Goal: Task Accomplishment & Management: Use online tool/utility

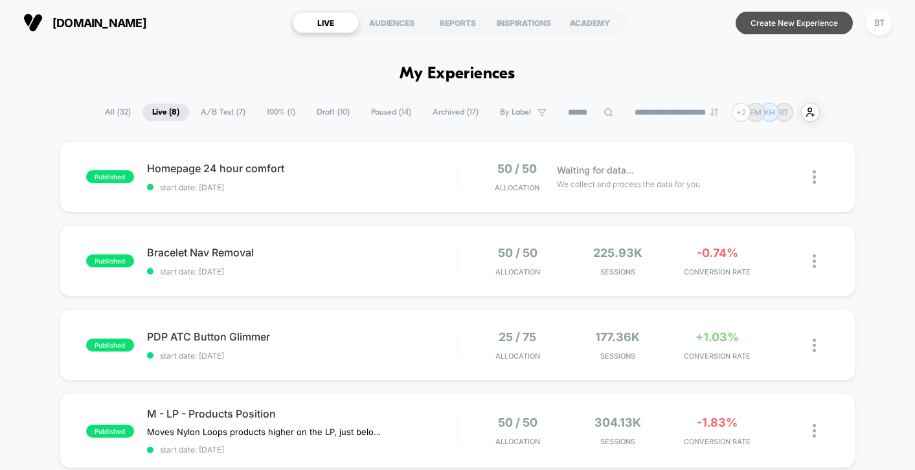
click at [781, 25] on button "Create New Experience" at bounding box center [794, 23] width 117 height 23
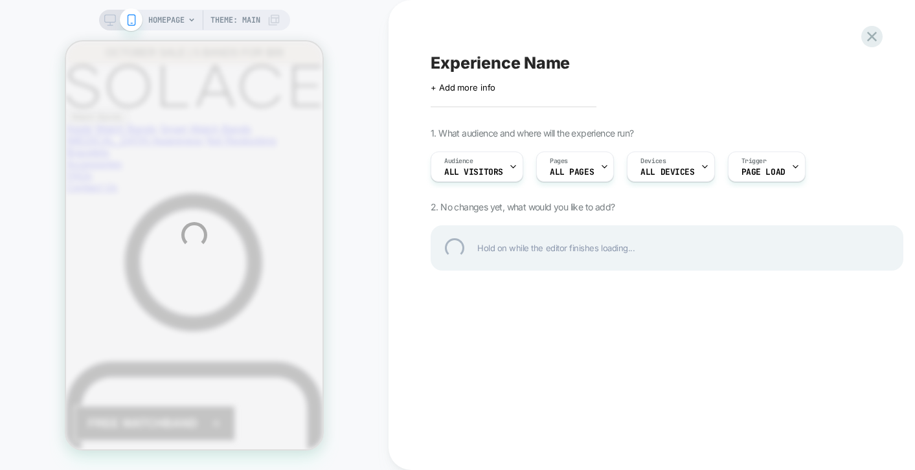
click at [194, 16] on div "HOMEPAGE Theme: MAIN Experience Name Click to edit experience details + Add mor…" at bounding box center [457, 235] width 915 height 470
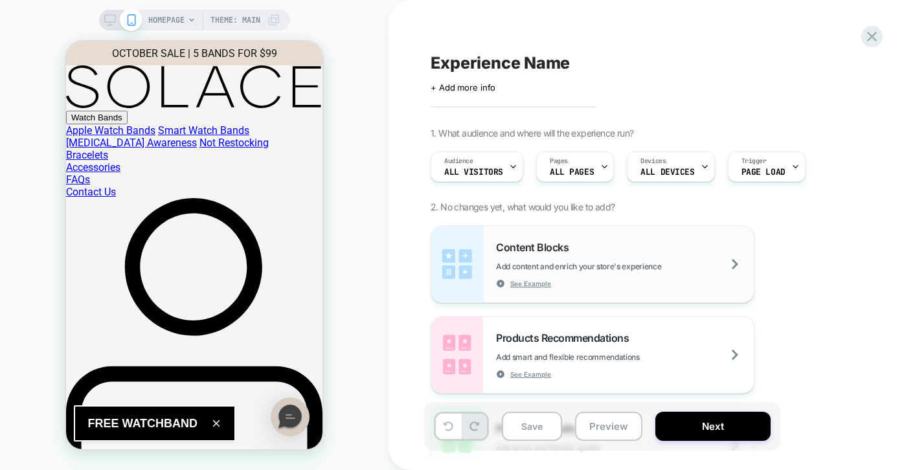
click at [693, 269] on span "Add content and enrich your store's experience" at bounding box center [611, 267] width 230 height 10
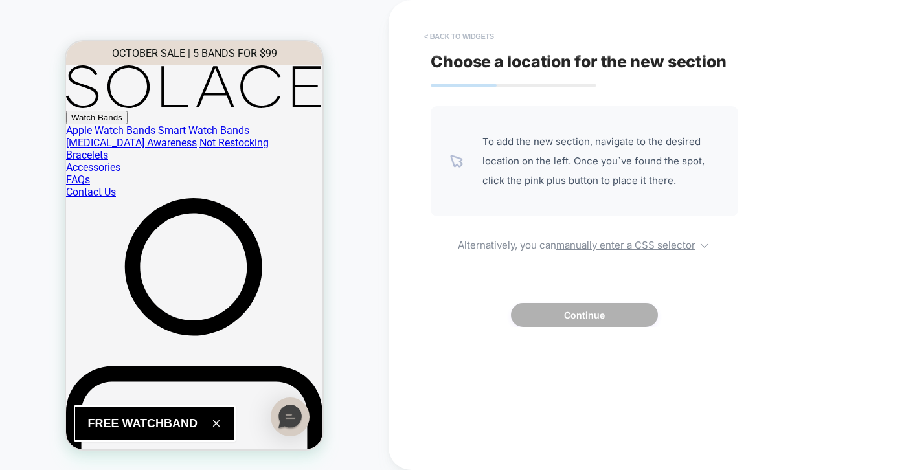
click at [467, 40] on button "< Back to widgets" at bounding box center [459, 36] width 83 height 21
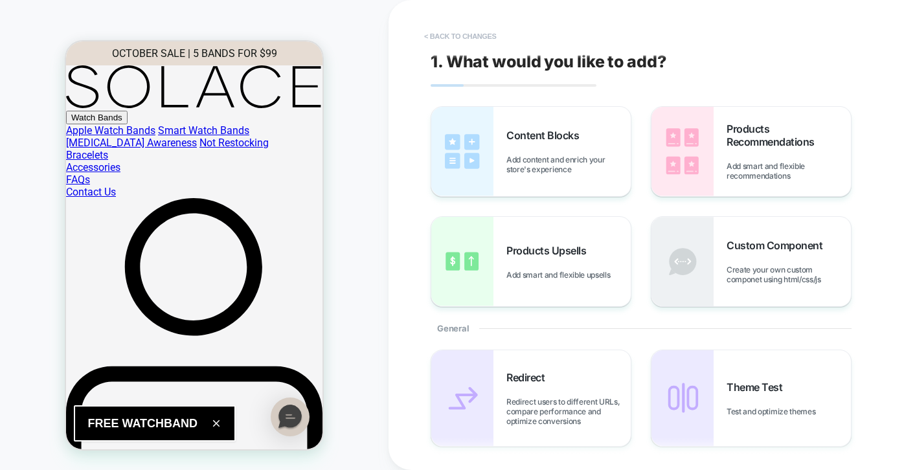
click at [455, 39] on button "< Back to changes" at bounding box center [461, 36] width 86 height 21
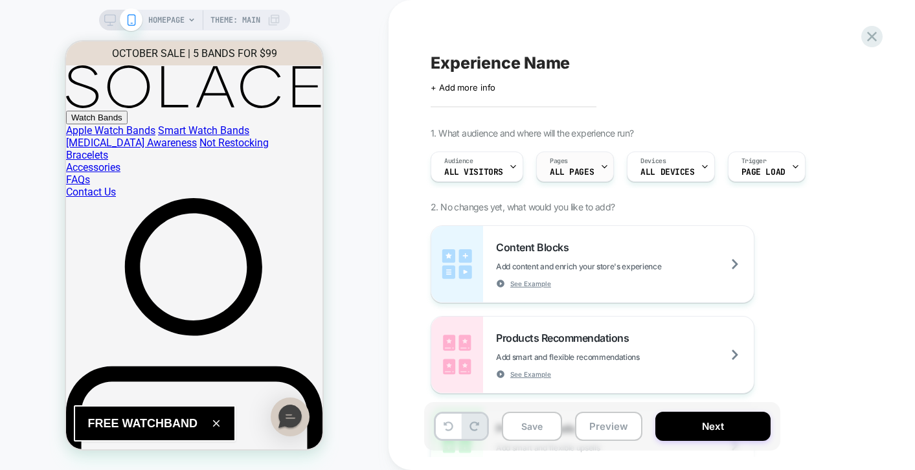
click at [584, 165] on div "Pages ALL PAGES" at bounding box center [572, 166] width 70 height 29
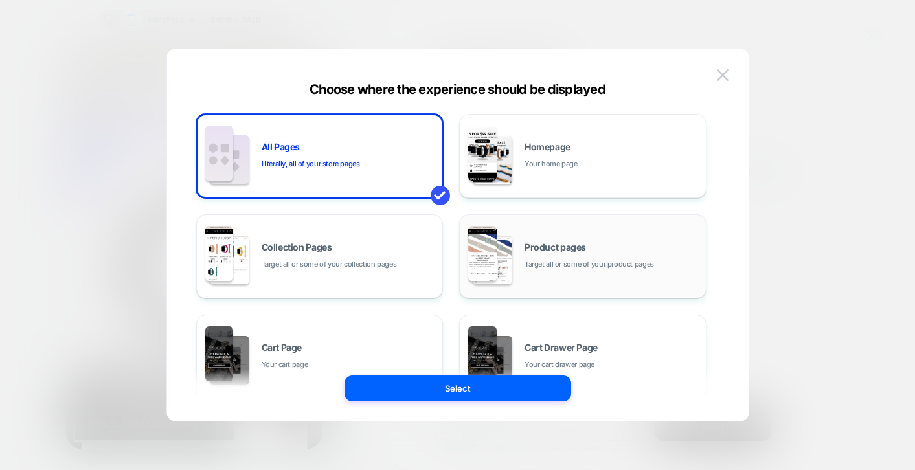
click at [537, 265] on span "Target all or some of your product pages" at bounding box center [590, 264] width 130 height 12
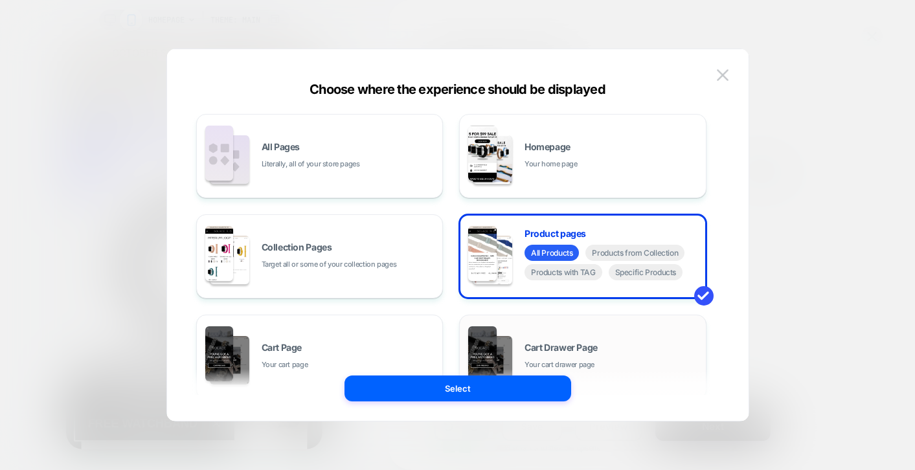
drag, startPoint x: 504, startPoint y: 398, endPoint x: 646, endPoint y: 332, distance: 156.5
click at [646, 332] on div "Choose where the experience should be displayed All Pages Literally, all of you…" at bounding box center [458, 241] width 582 height 359
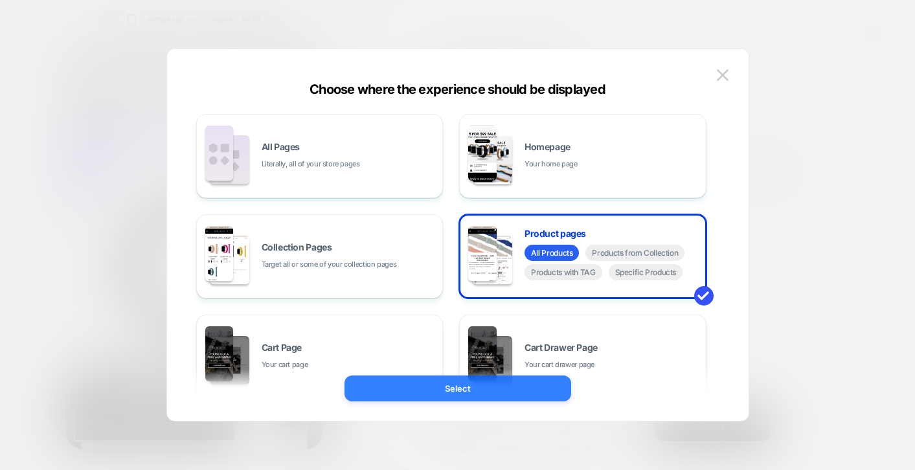
click at [518, 391] on button "Select" at bounding box center [458, 389] width 227 height 26
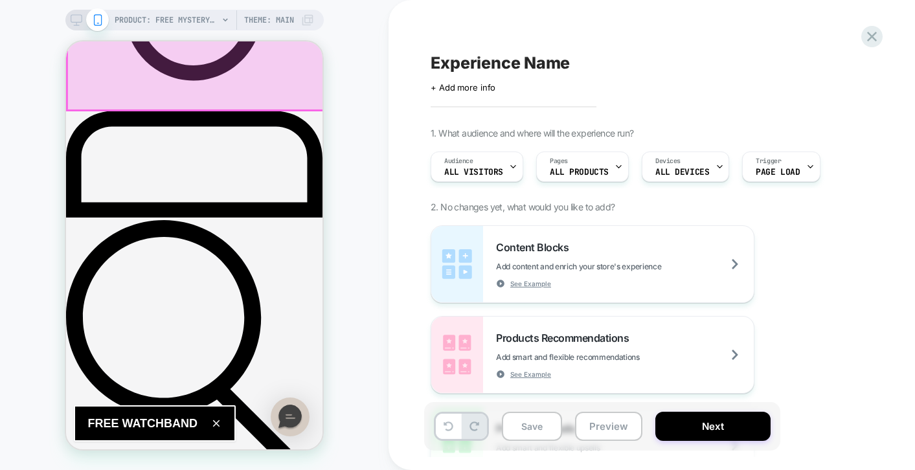
scroll to position [261, 0]
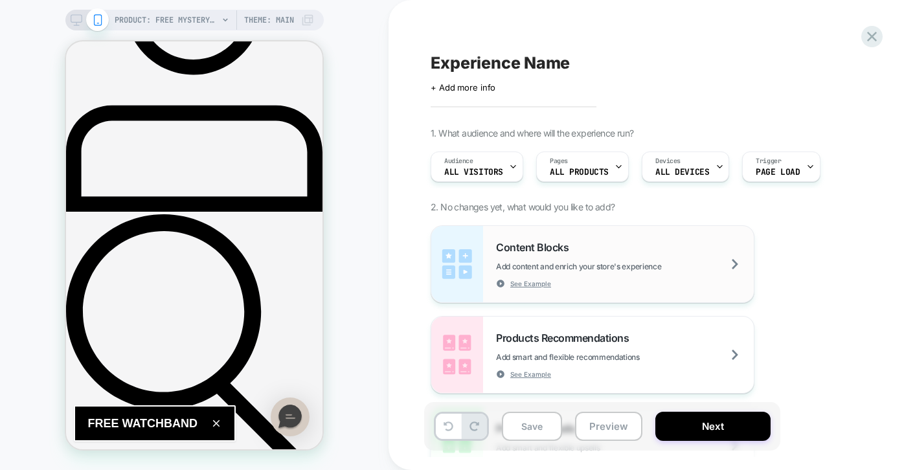
click at [683, 280] on div "Content Blocks Add content and enrich your store's experience See Example" at bounding box center [625, 264] width 258 height 47
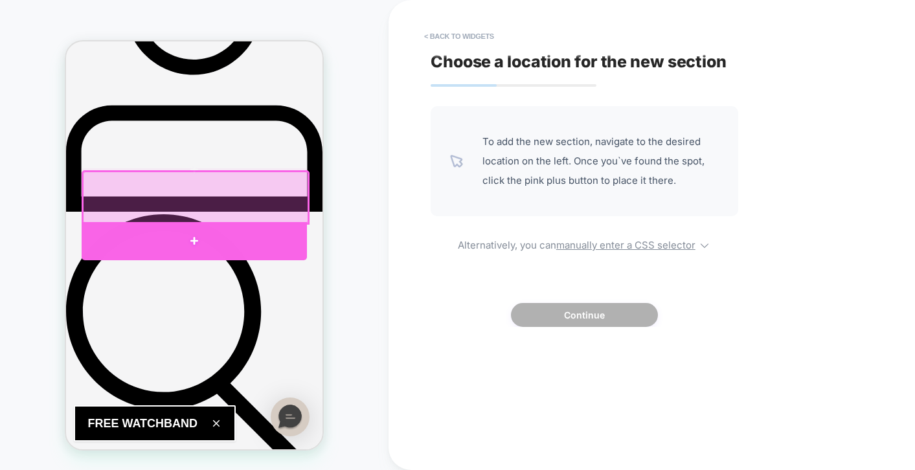
click at [194, 236] on div at bounding box center [194, 241] width 225 height 38
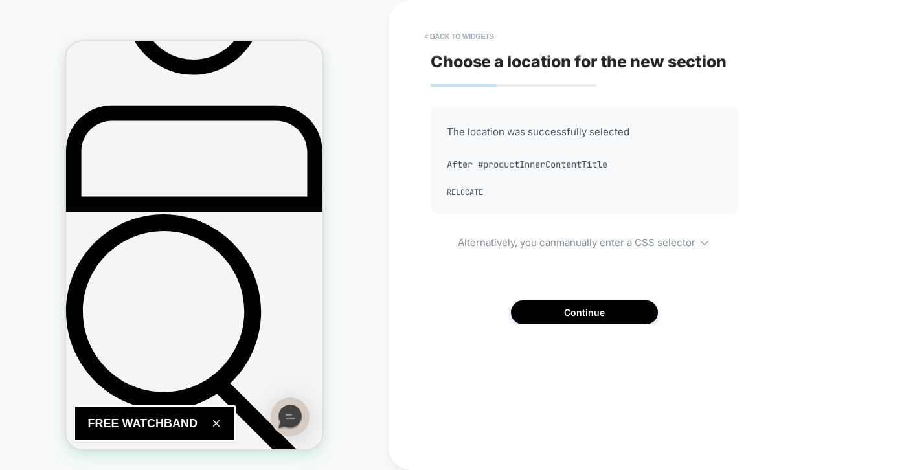
scroll to position [266, 0]
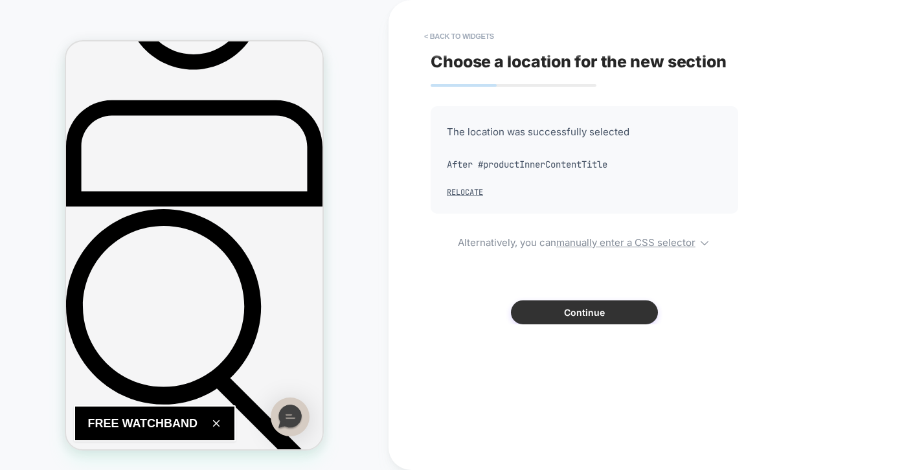
click at [603, 323] on button "Continue" at bounding box center [584, 313] width 147 height 24
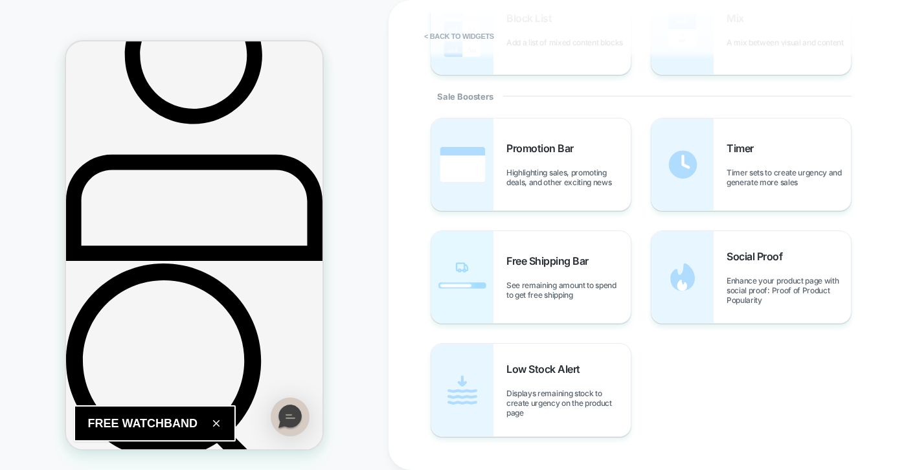
scroll to position [619, 0]
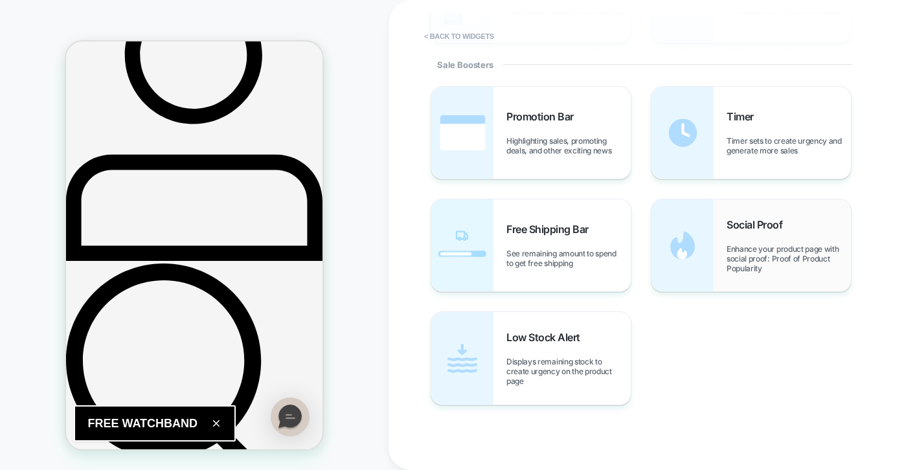
click at [744, 252] on span "Enhance your product page with social proof: Proof of Product Popularity" at bounding box center [789, 258] width 124 height 29
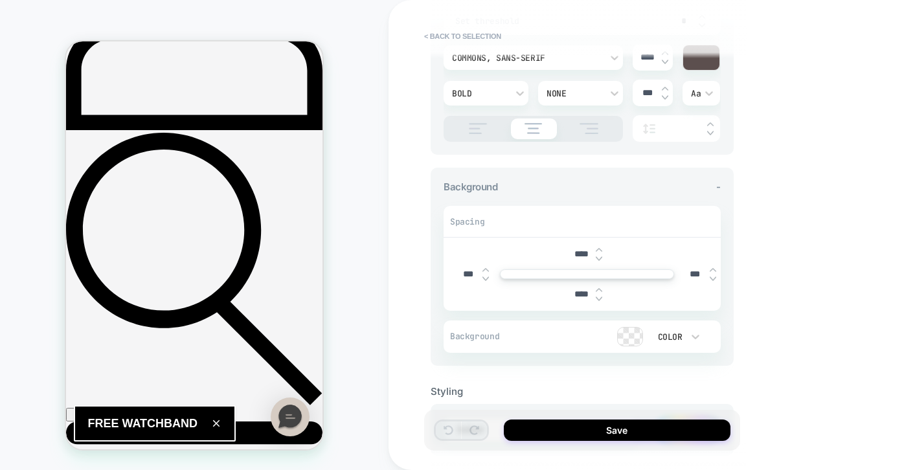
scroll to position [450, 0]
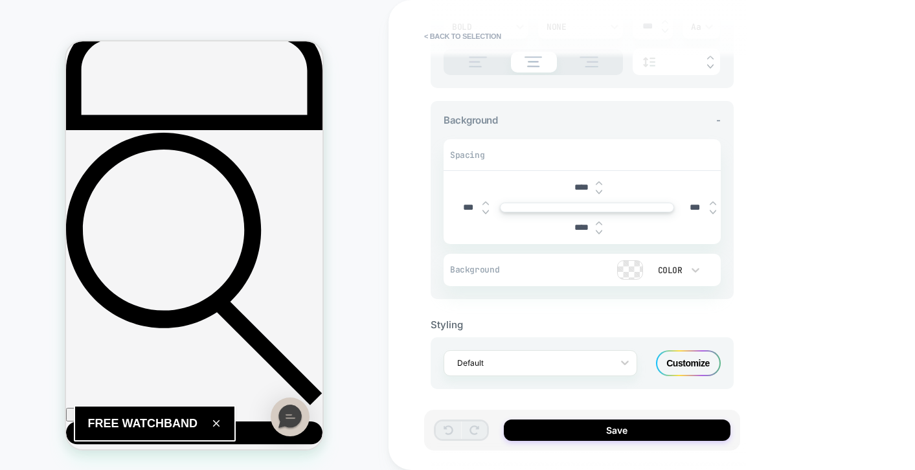
click at [797, 298] on div "**********" at bounding box center [674, 235] width 570 height 470
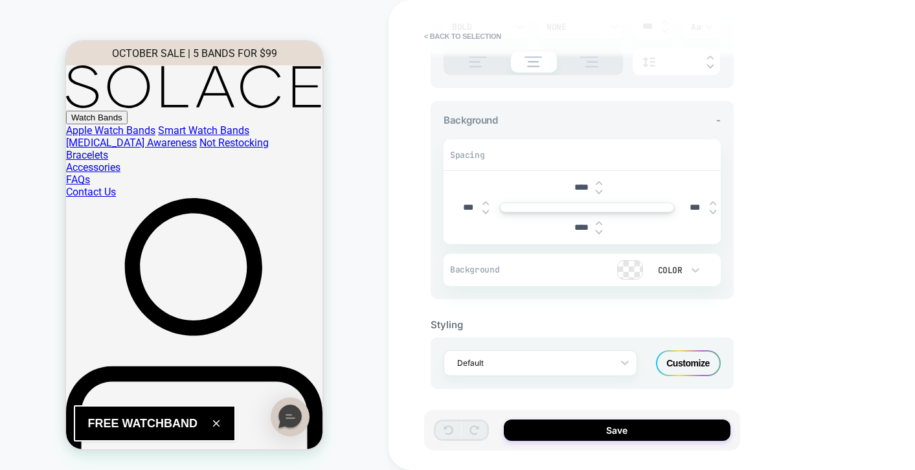
scroll to position [0, 0]
type textarea "*"
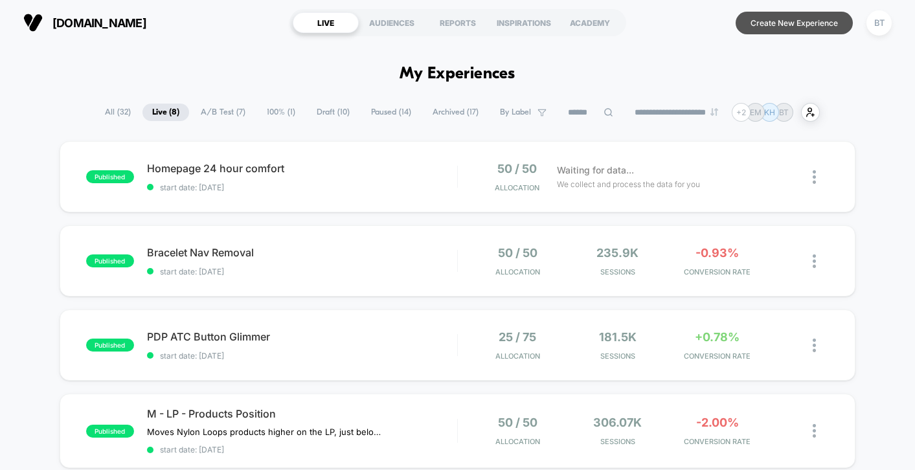
click at [783, 32] on button "Create New Experience" at bounding box center [794, 23] width 117 height 23
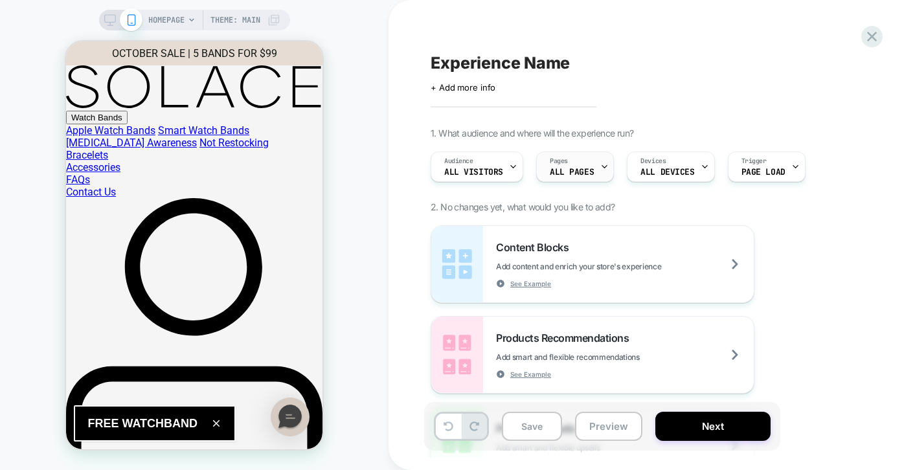
click at [601, 166] on icon at bounding box center [605, 167] width 8 height 8
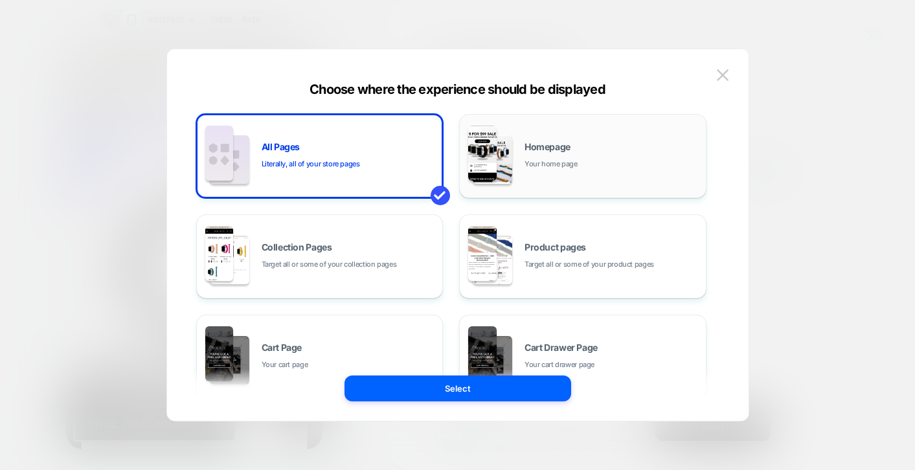
click at [529, 177] on div "Homepage Your home page" at bounding box center [582, 155] width 233 height 71
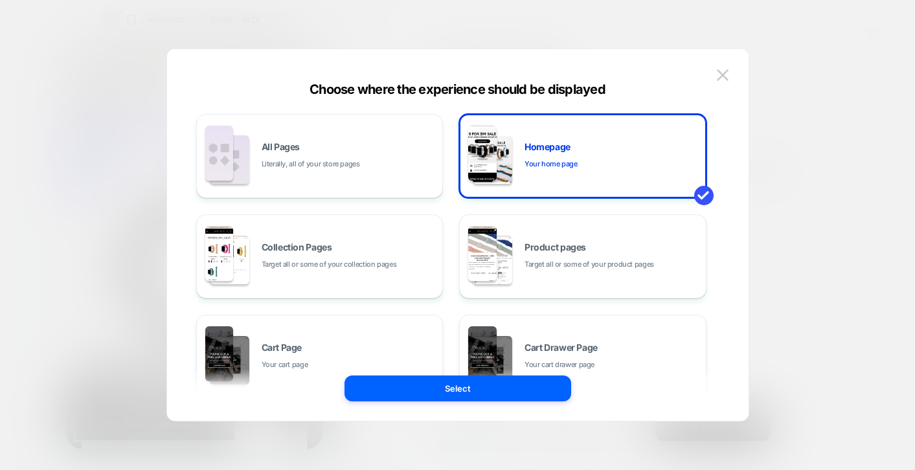
click at [484, 405] on div "All Pages Literally, all of your store pages Homepage Your home page Collection…" at bounding box center [458, 241] width 543 height 359
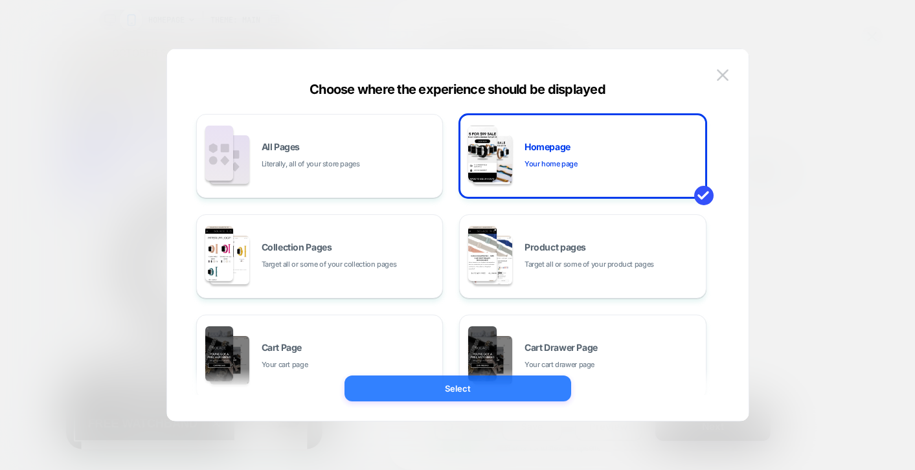
click at [483, 393] on button "Select" at bounding box center [458, 389] width 227 height 26
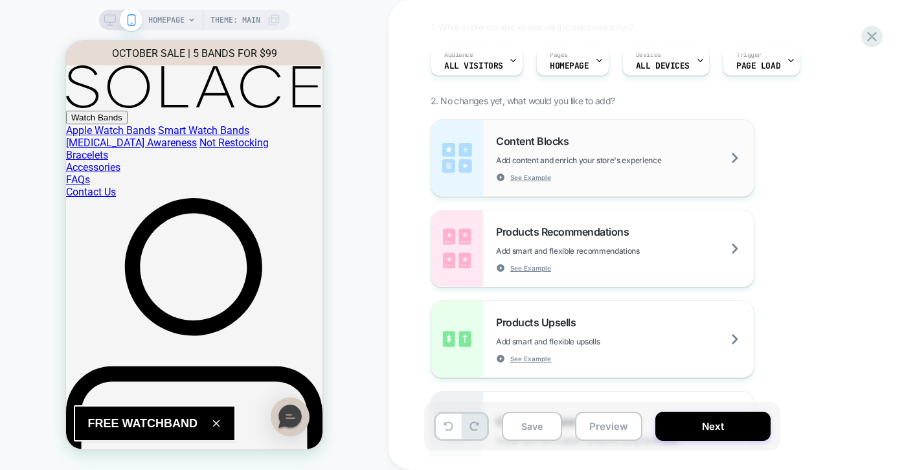
scroll to position [167, 0]
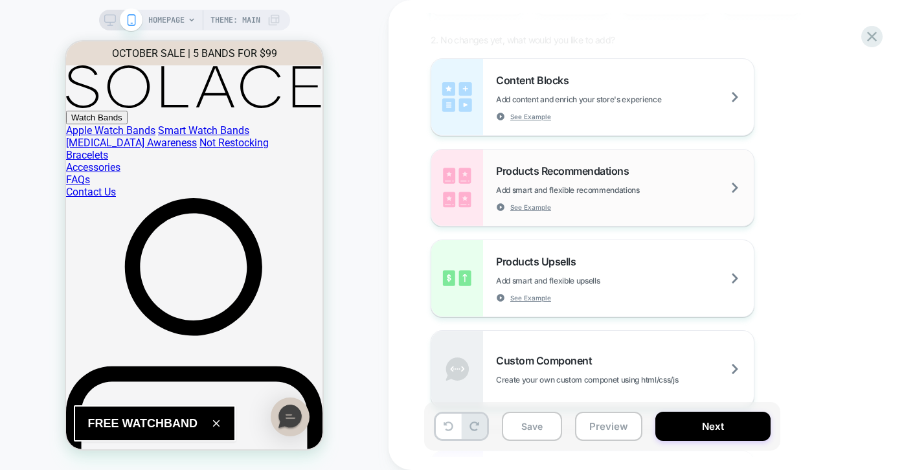
click at [616, 179] on div "Products Recommendations Add smart and flexible recommendations See Example" at bounding box center [625, 188] width 258 height 47
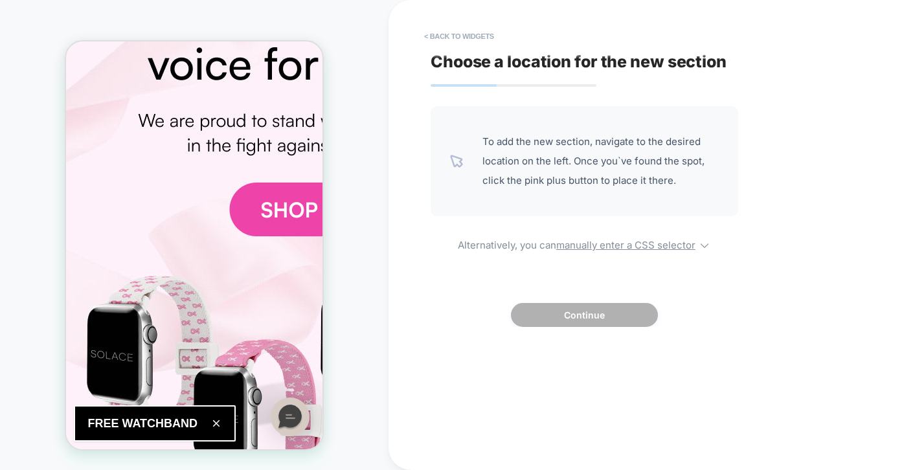
scroll to position [996, 0]
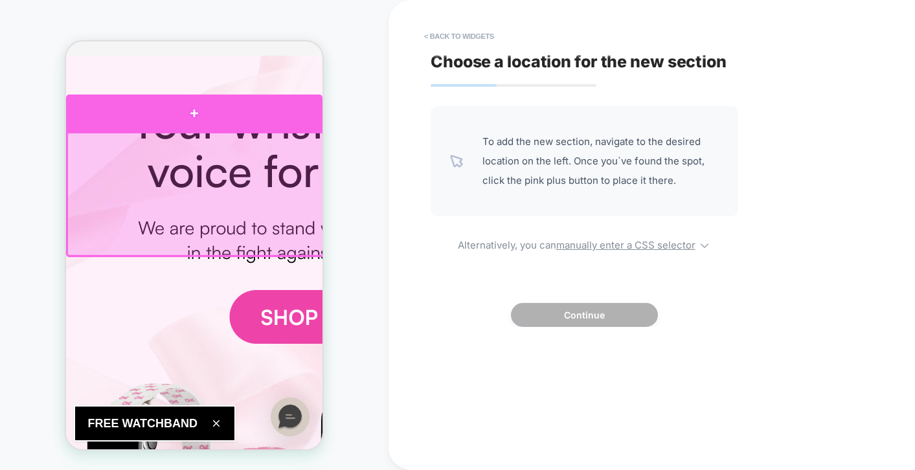
click at [200, 123] on div at bounding box center [194, 113] width 257 height 37
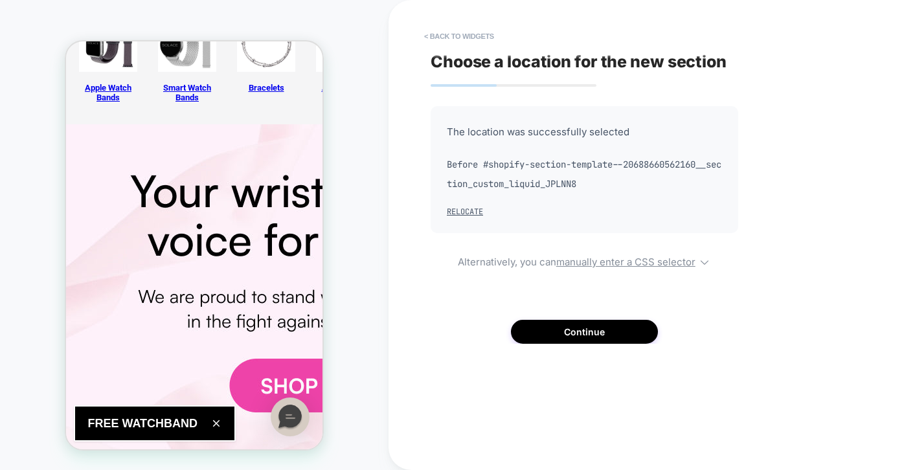
scroll to position [910, 0]
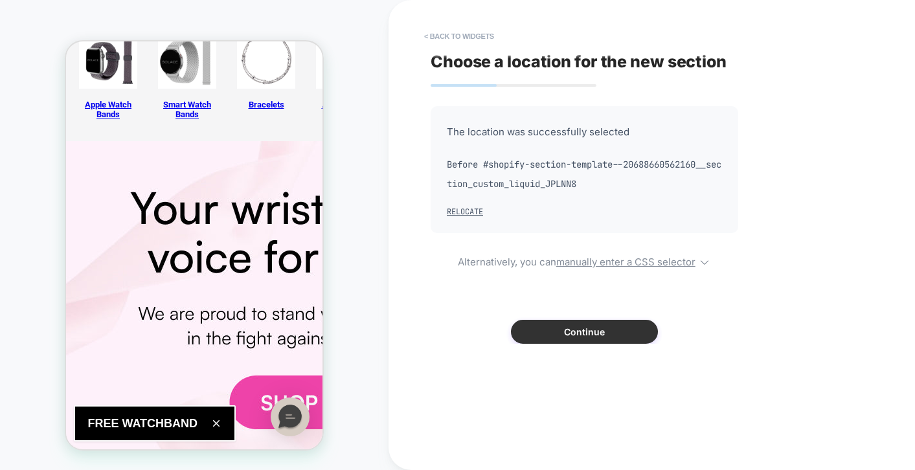
click at [584, 324] on button "Continue" at bounding box center [584, 332] width 147 height 24
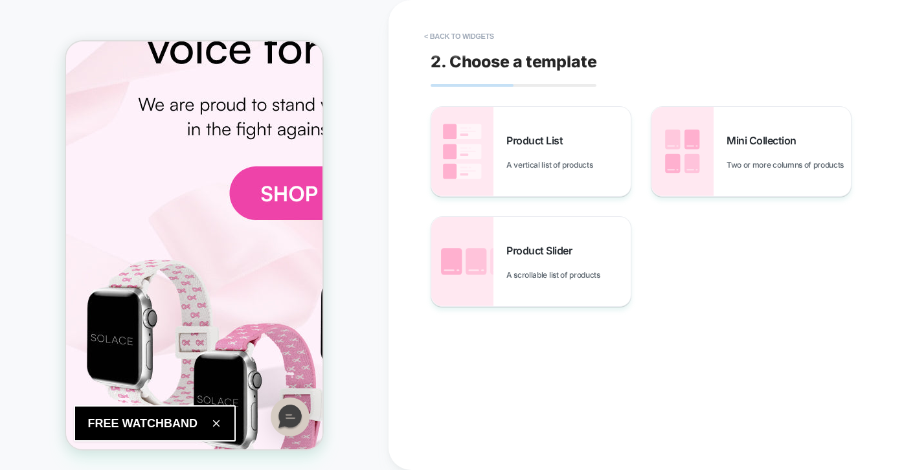
scroll to position [979, 0]
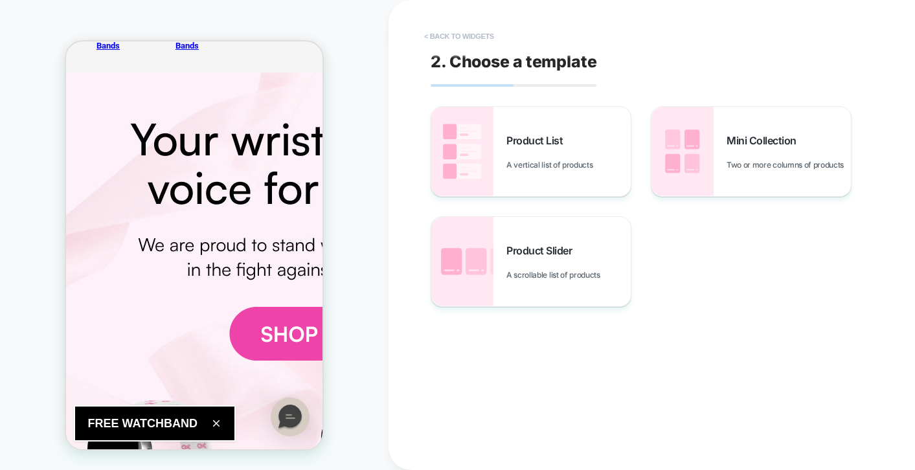
click at [473, 28] on button "< Back to widgets" at bounding box center [459, 36] width 83 height 21
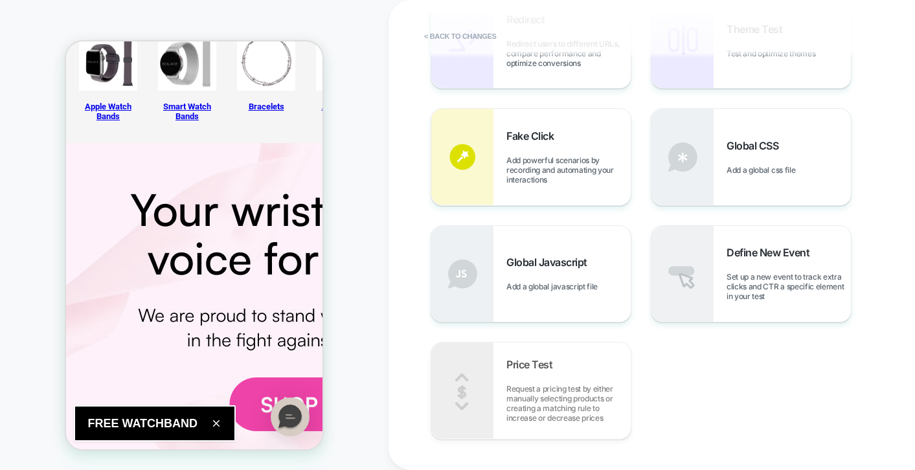
scroll to position [0, 0]
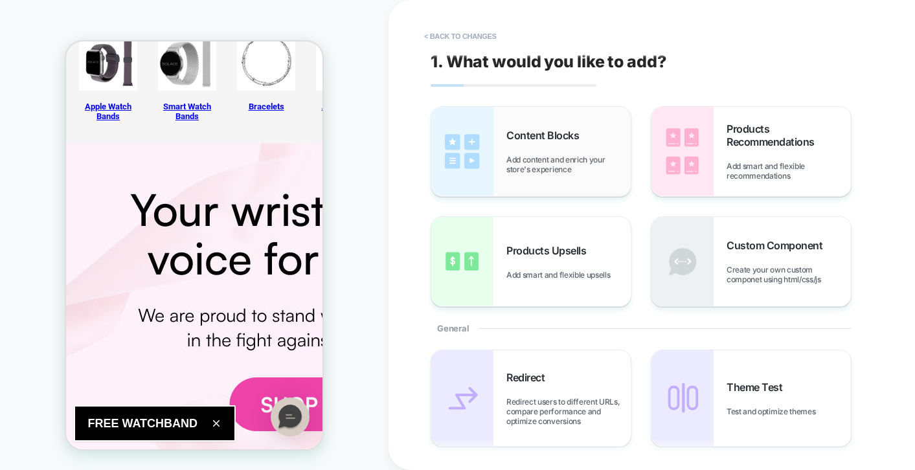
click at [547, 140] on span "Content Blocks" at bounding box center [546, 135] width 79 height 13
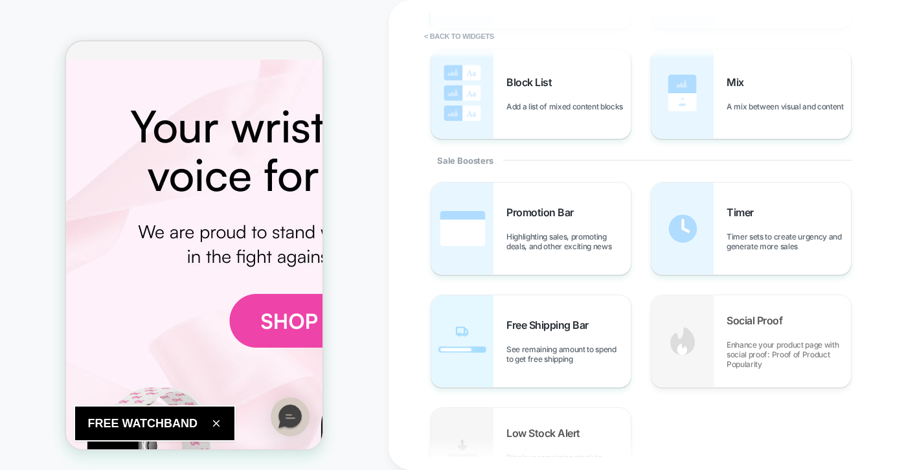
scroll to position [523, 0]
click at [455, 36] on button "< Back to widgets" at bounding box center [459, 36] width 83 height 21
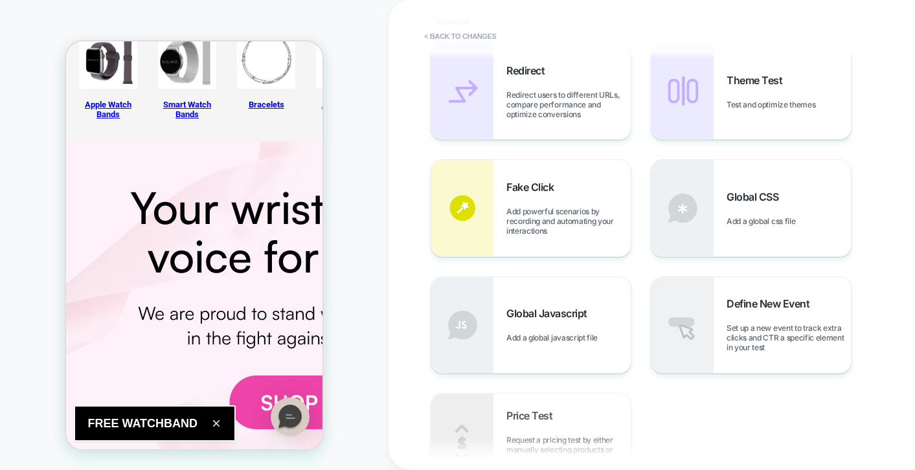
scroll to position [0, 0]
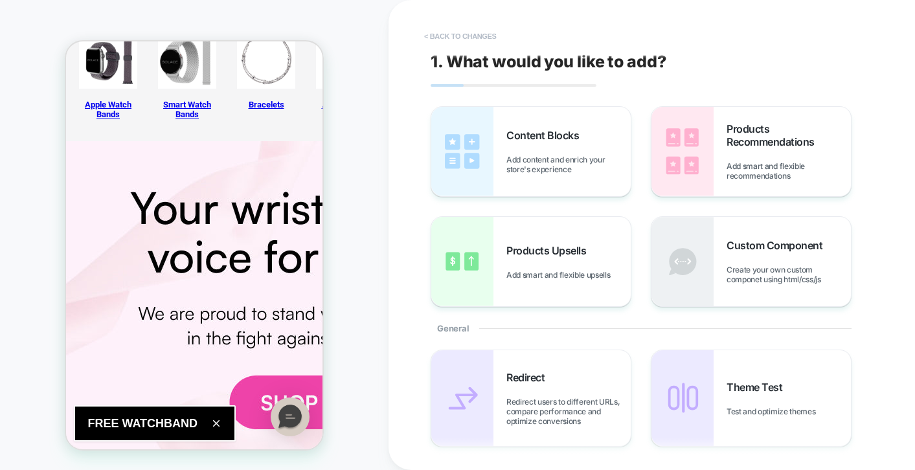
click at [428, 38] on button "< Back to changes" at bounding box center [461, 36] width 86 height 21
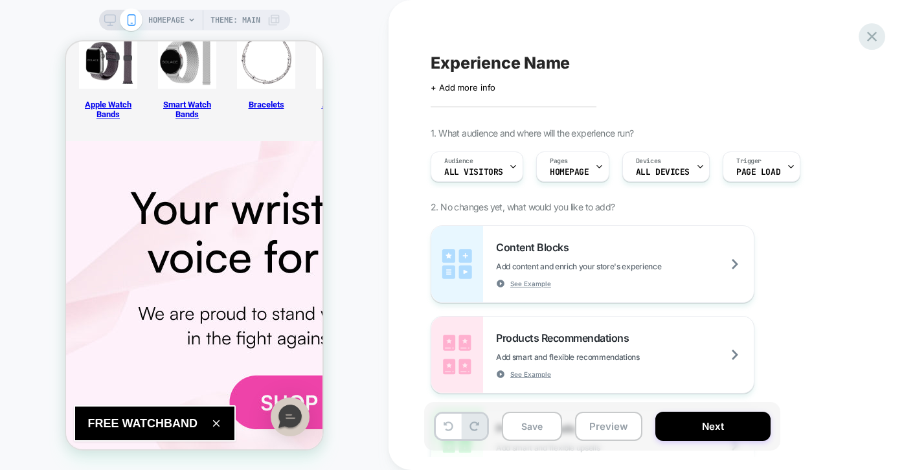
click at [876, 34] on icon at bounding box center [872, 36] width 17 height 17
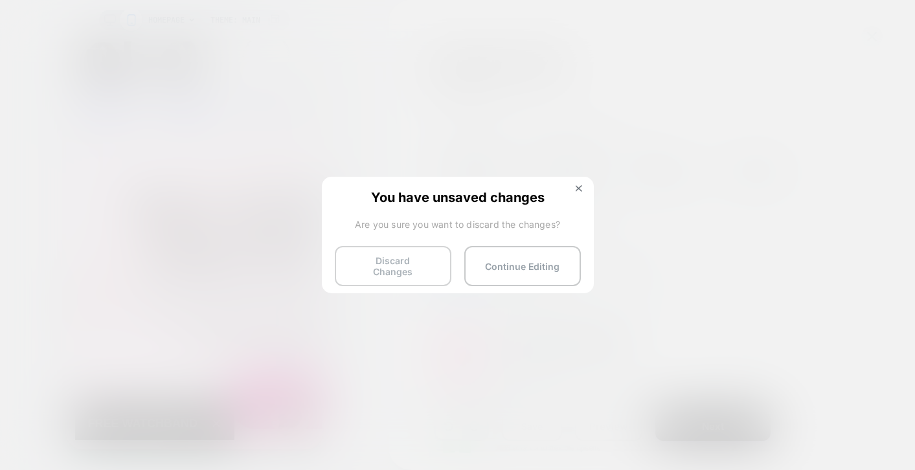
click at [402, 256] on button "Discard Changes" at bounding box center [393, 266] width 117 height 40
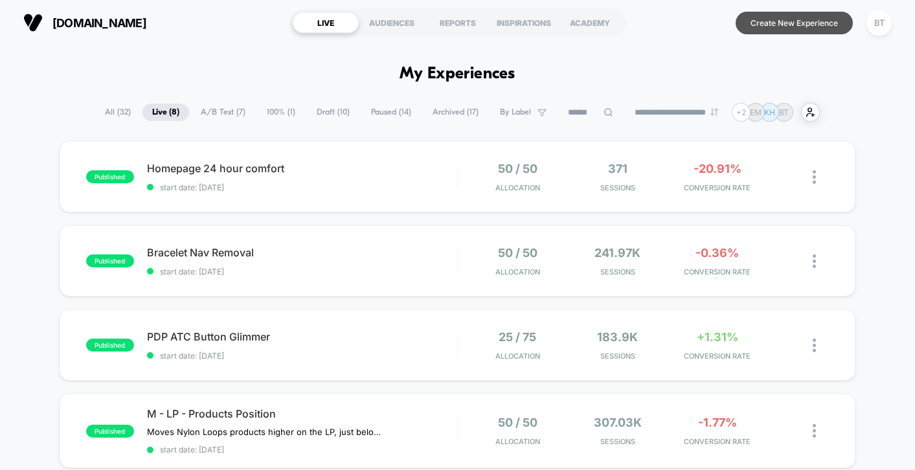
click at [806, 18] on button "Create New Experience" at bounding box center [794, 23] width 117 height 23
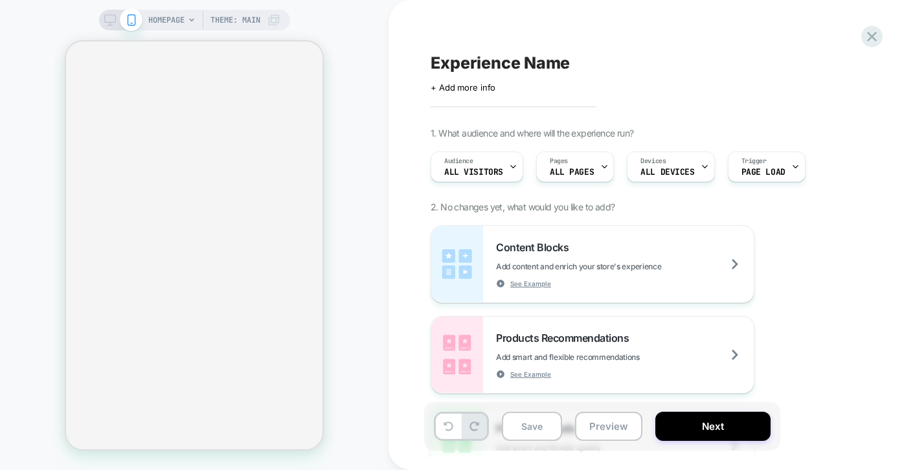
click at [479, 62] on span "Experience Name" at bounding box center [500, 62] width 139 height 19
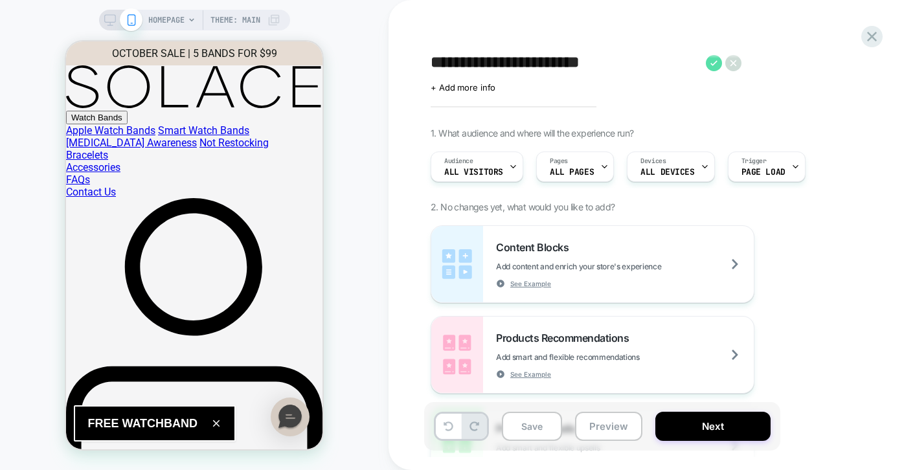
type textarea "**********"
click at [713, 66] on icon at bounding box center [714, 63] width 16 height 16
click at [576, 176] on span "ALL PAGES" at bounding box center [572, 172] width 44 height 9
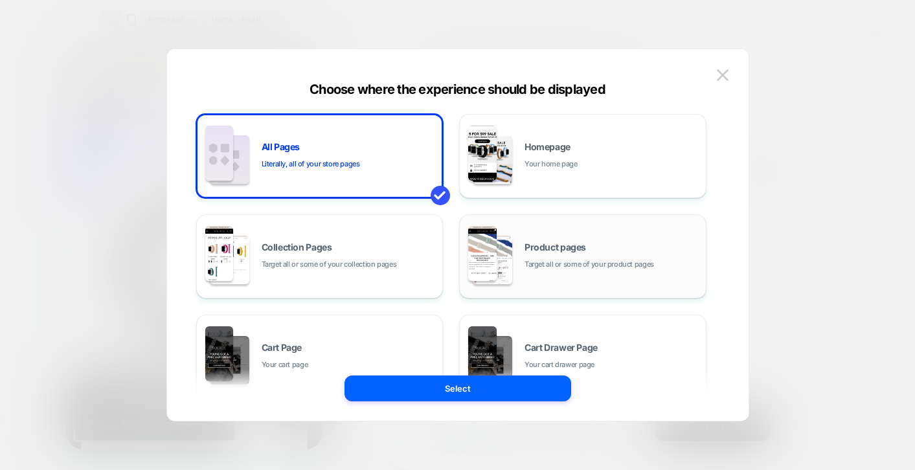
click at [569, 263] on span "Target all or some of your product pages" at bounding box center [590, 264] width 130 height 12
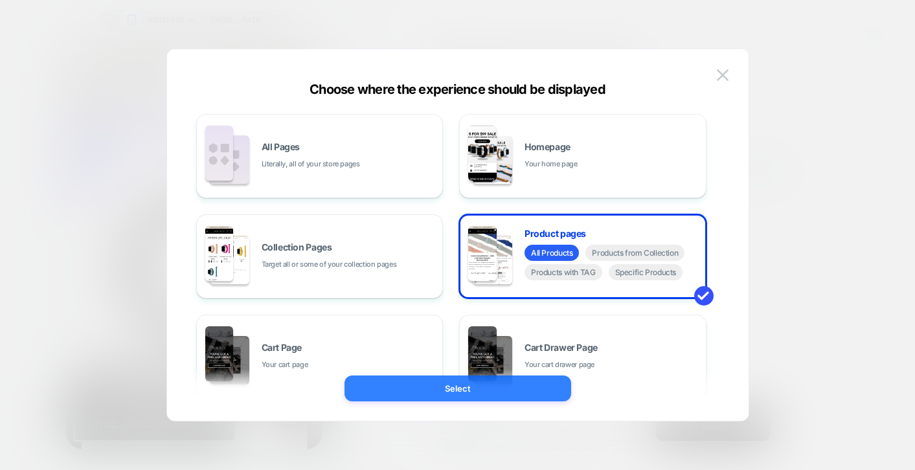
click at [493, 392] on button "Select" at bounding box center [458, 389] width 227 height 26
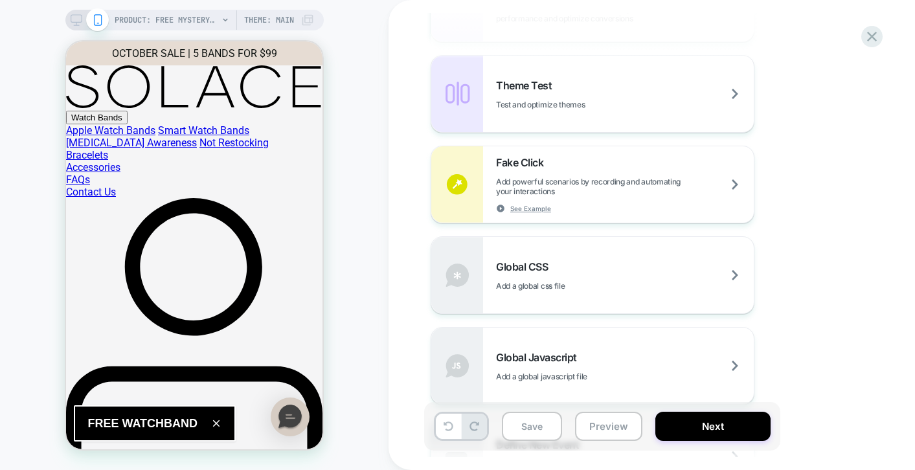
scroll to position [658, 0]
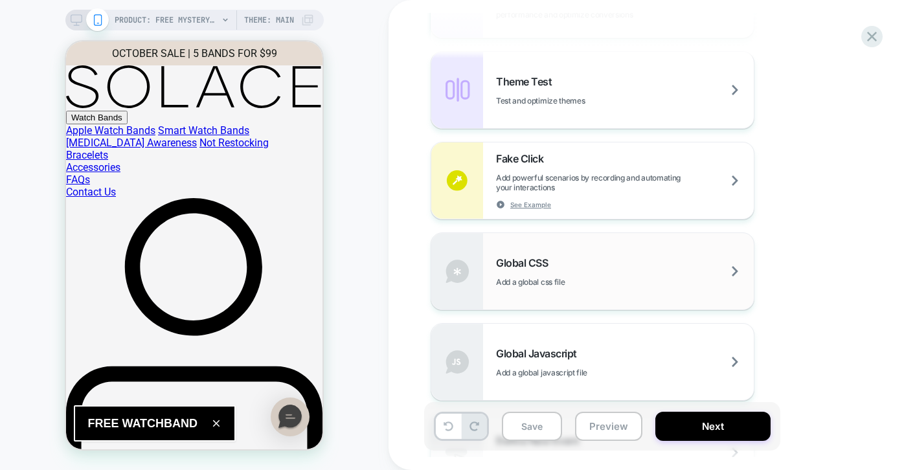
click at [624, 277] on span "Add a global css file" at bounding box center [562, 282] width 133 height 10
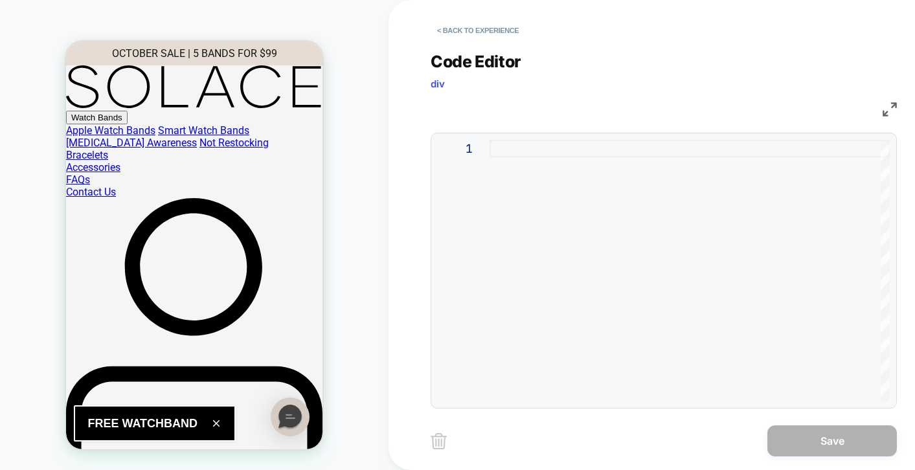
click at [588, 156] on div at bounding box center [690, 271] width 400 height 262
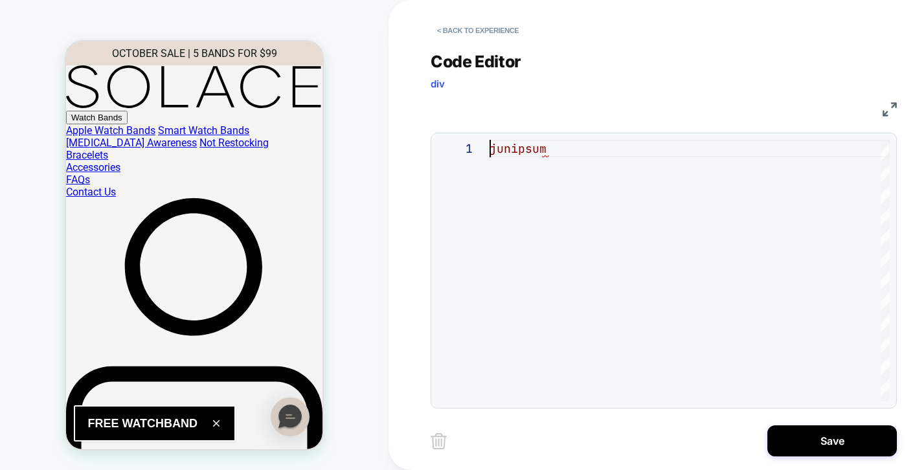
click at [492, 146] on div "junipsum" at bounding box center [690, 271] width 400 height 262
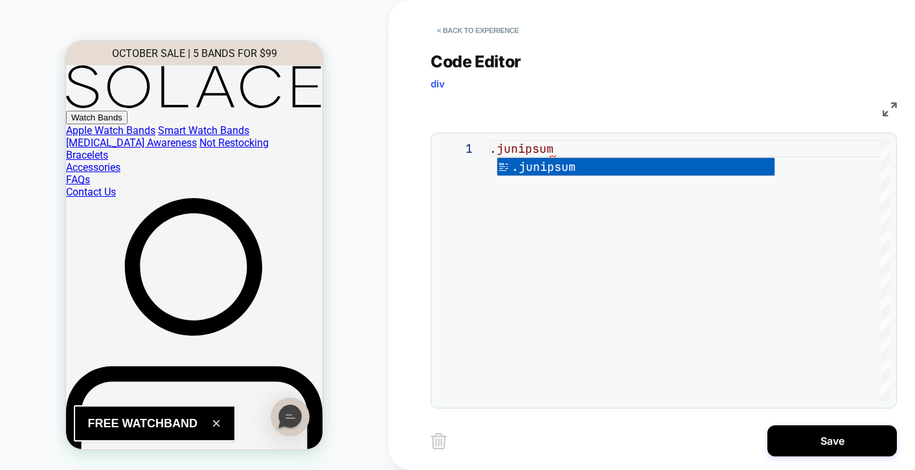
click at [624, 148] on div ".junipsum" at bounding box center [690, 271] width 400 height 262
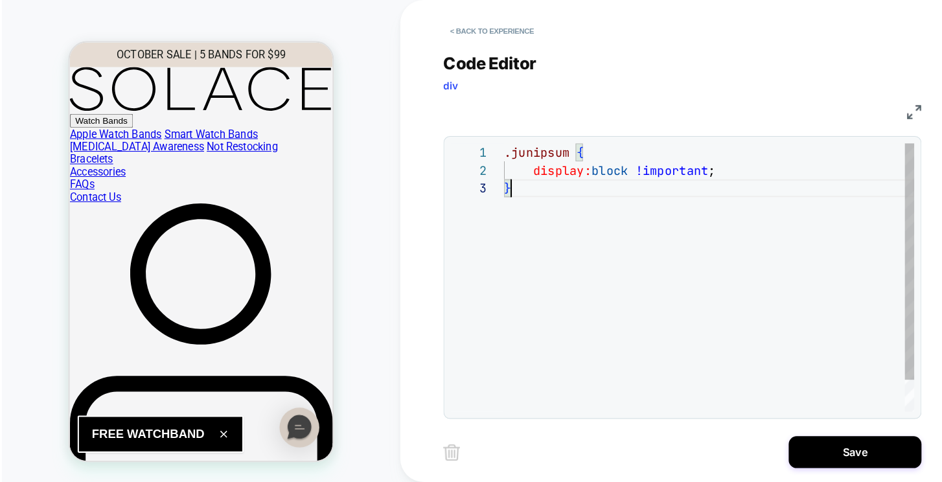
scroll to position [35, 7]
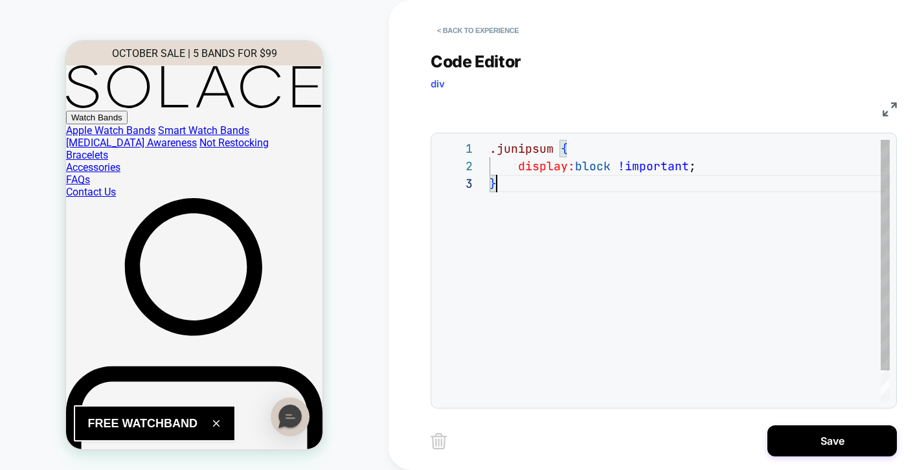
click at [628, 295] on div ".junipsum { display: block !important ; }" at bounding box center [690, 288] width 400 height 297
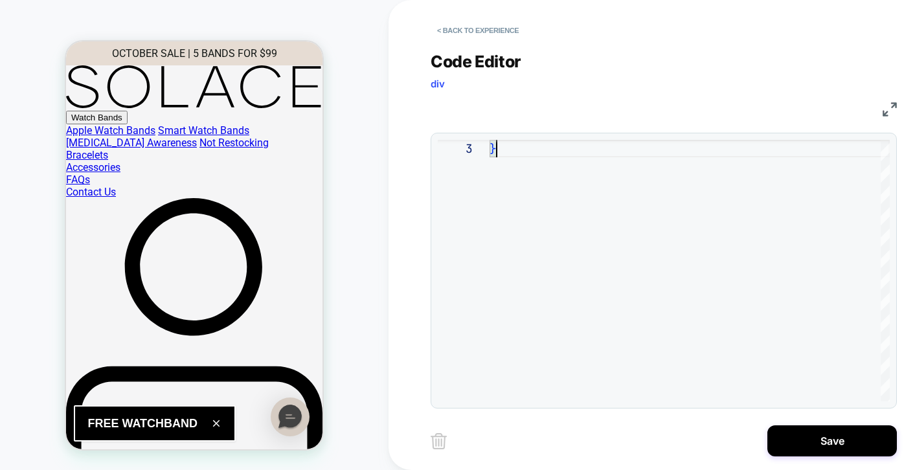
type textarea "**********"
click at [762, 108] on div "CSS" at bounding box center [664, 108] width 466 height 22
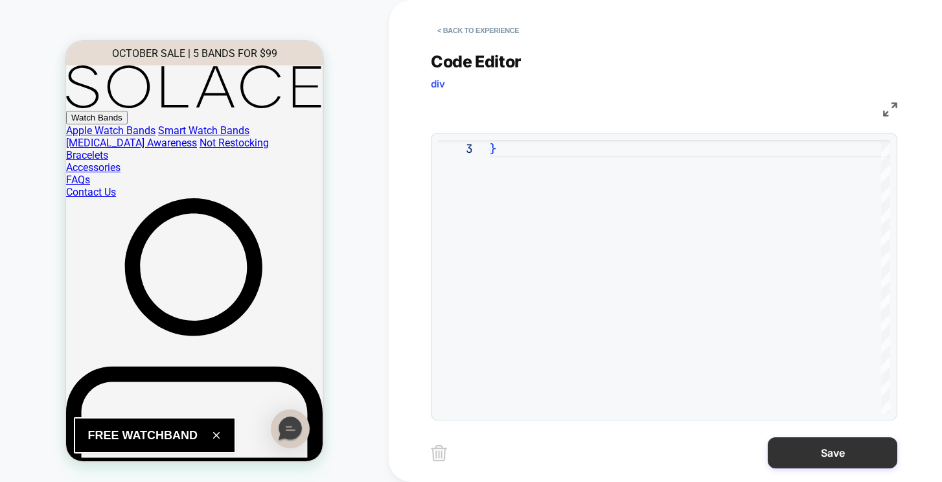
click at [833, 456] on button "Save" at bounding box center [833, 452] width 130 height 31
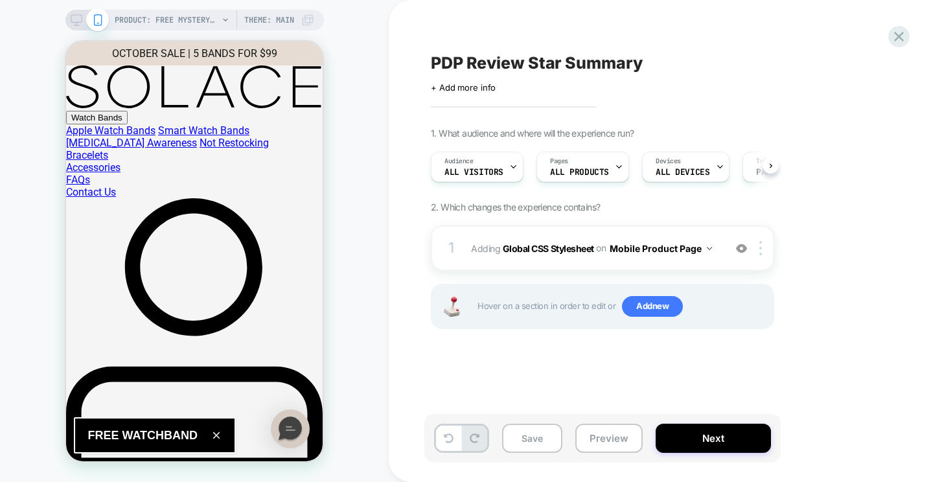
scroll to position [0, 1]
click at [198, 15] on span "PRODUCT: FREE Mystery Loop [1]" at bounding box center [167, 20] width 104 height 21
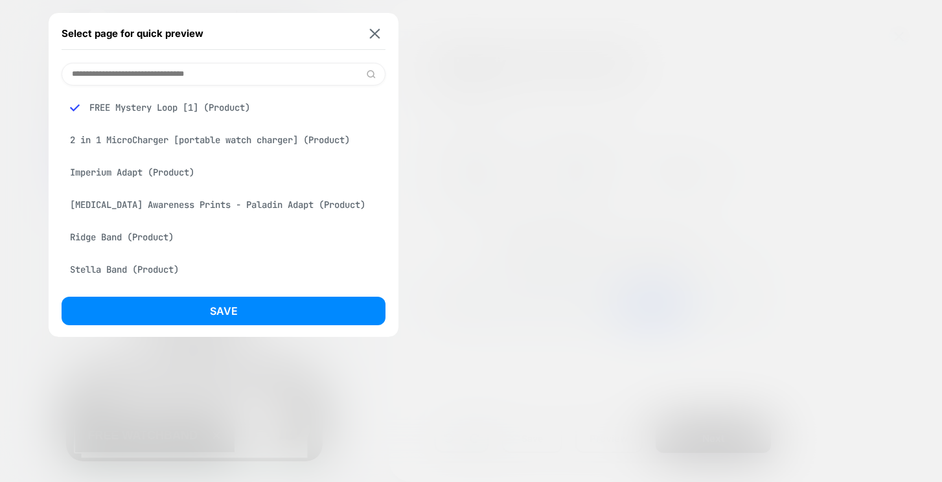
click at [135, 170] on div "Imperium Adapt (Product)" at bounding box center [224, 172] width 324 height 25
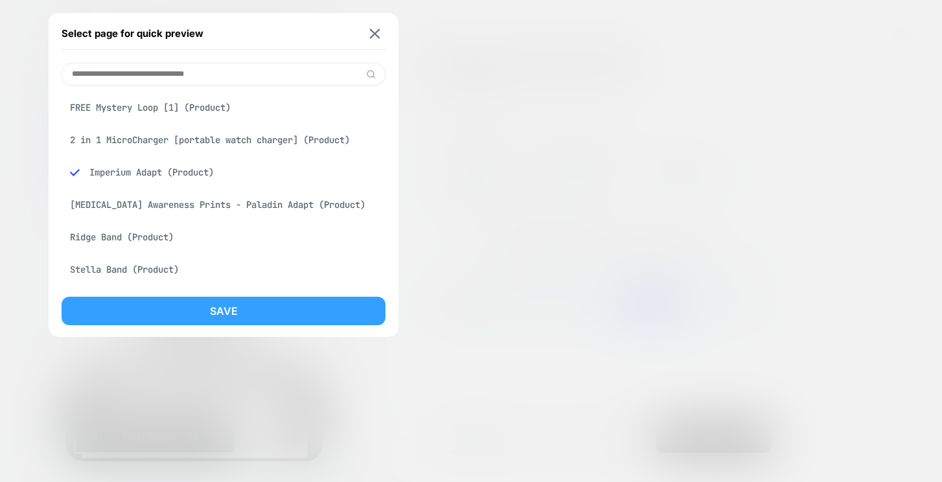
click at [187, 306] on button "Save" at bounding box center [224, 311] width 324 height 29
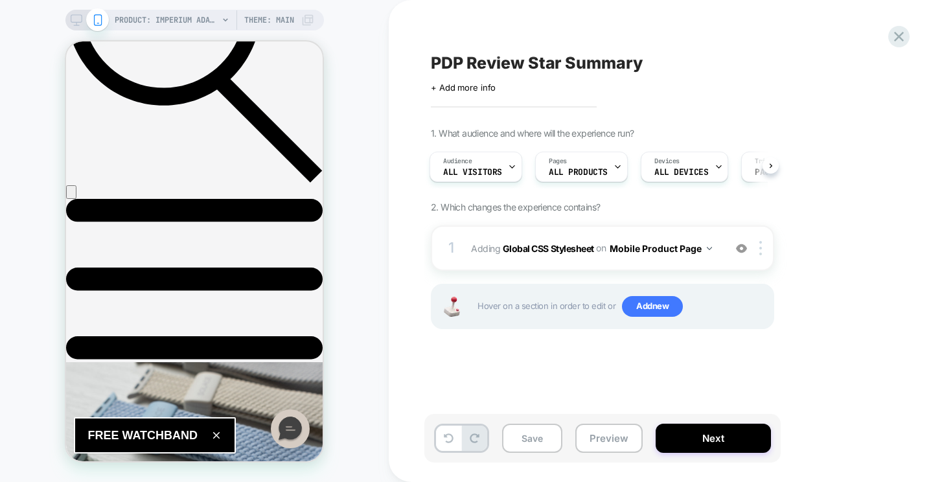
scroll to position [563, 0]
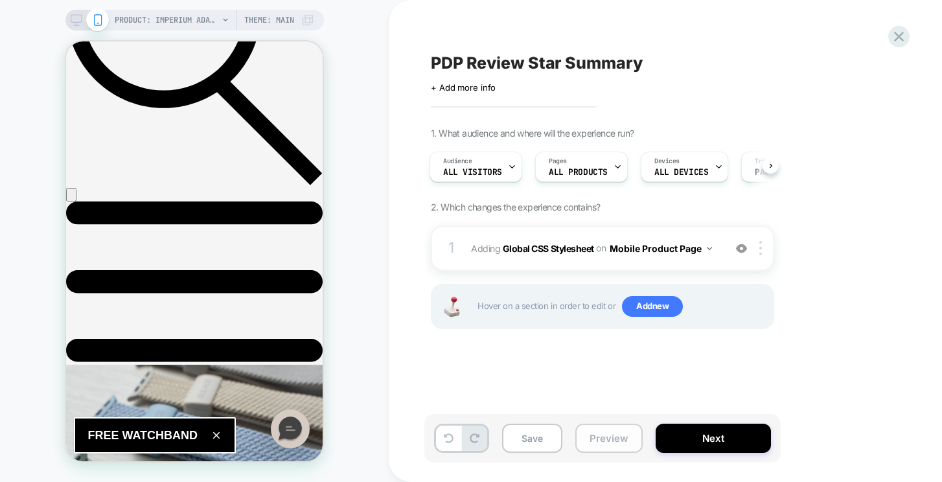
click at [630, 439] on button "Preview" at bounding box center [608, 438] width 67 height 29
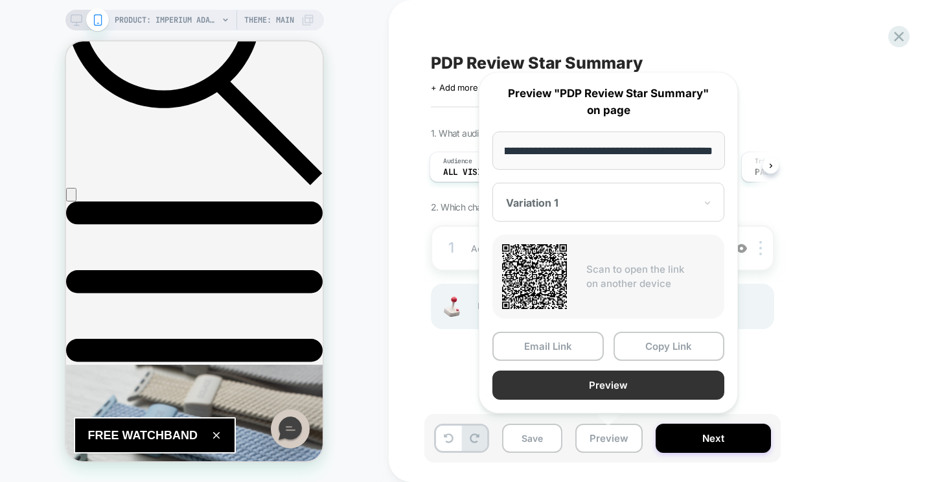
scroll to position [0, 0]
click at [635, 392] on button "Preview" at bounding box center [608, 385] width 232 height 29
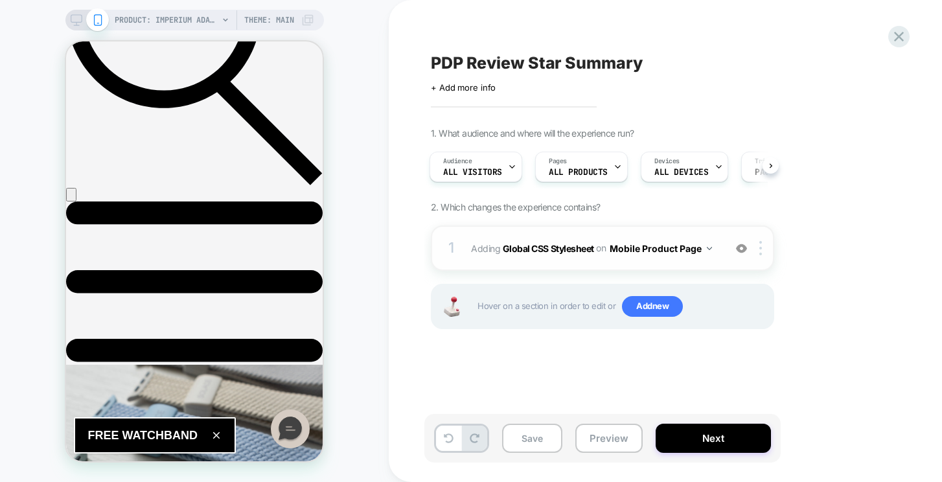
click at [632, 262] on div "1 Adding Global CSS Stylesheet on Mobile Product Page Add Before Add After Copy…" at bounding box center [602, 247] width 343 height 45
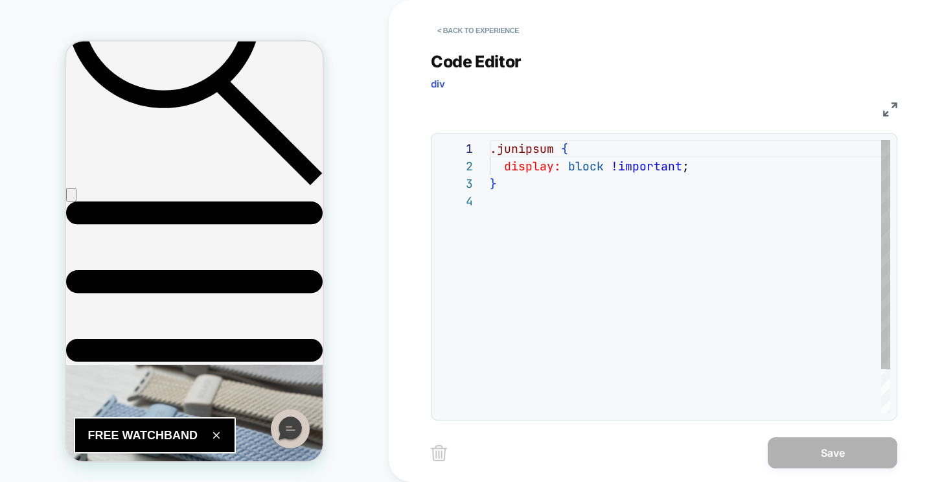
scroll to position [52, 0]
click at [637, 88] on div "Code Editor div" at bounding box center [664, 74] width 466 height 45
click at [557, 245] on div ".junipsum { display: block !important ; }" at bounding box center [690, 303] width 400 height 326
click at [471, 23] on button "< Back to experience" at bounding box center [478, 30] width 95 height 21
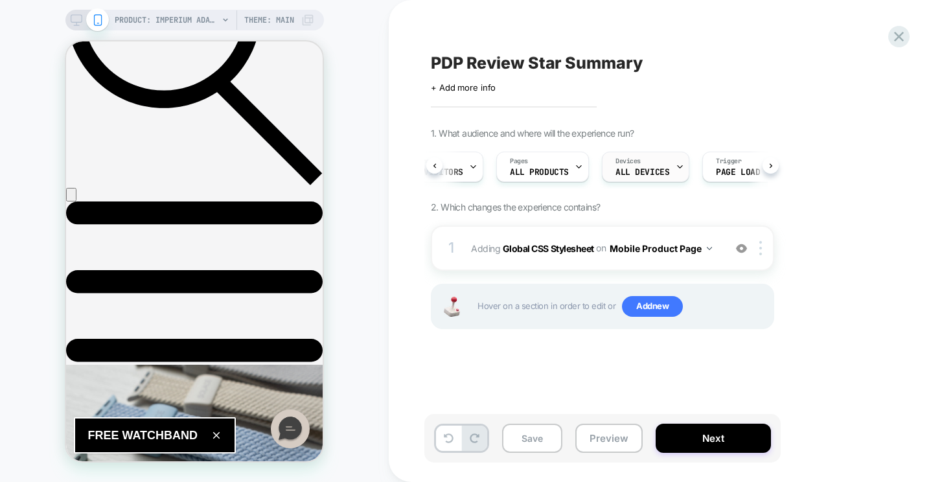
scroll to position [0, 0]
click at [532, 433] on button "Save" at bounding box center [532, 438] width 60 height 29
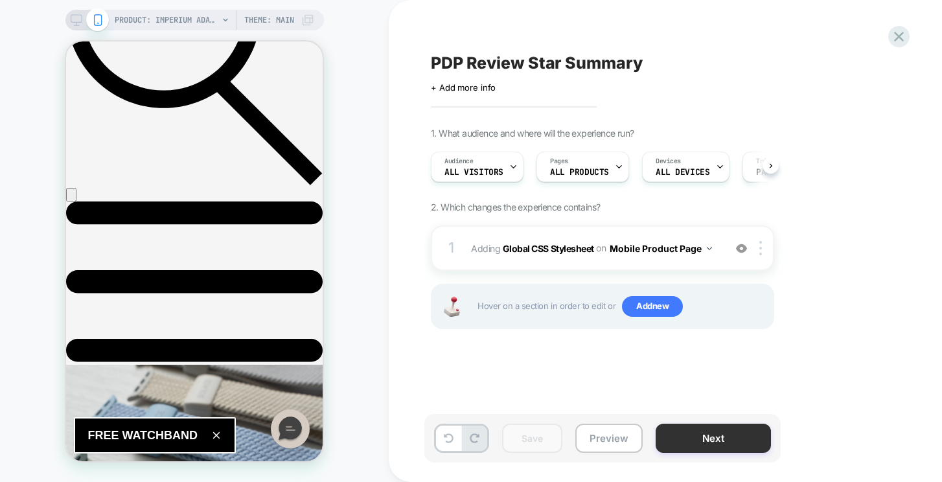
click at [718, 441] on button "Next" at bounding box center [713, 438] width 115 height 29
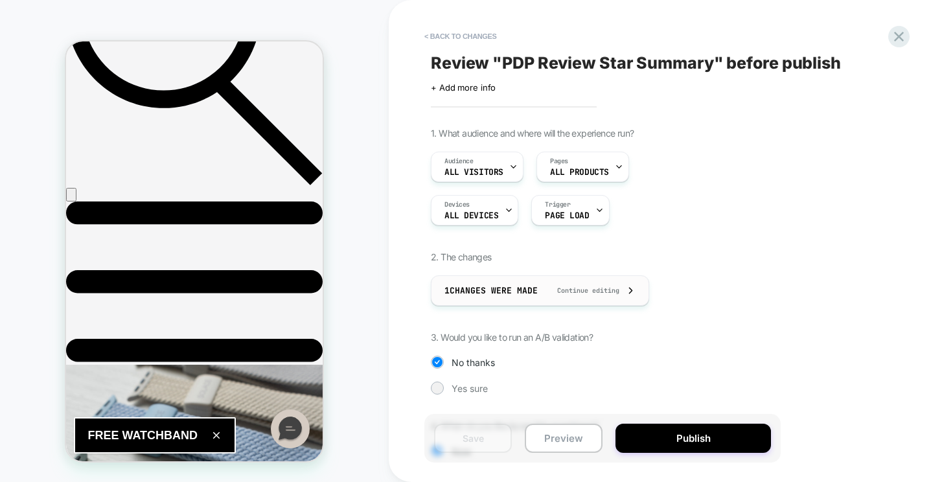
click at [506, 282] on div "1 Changes were made Continue editing" at bounding box center [539, 290] width 191 height 29
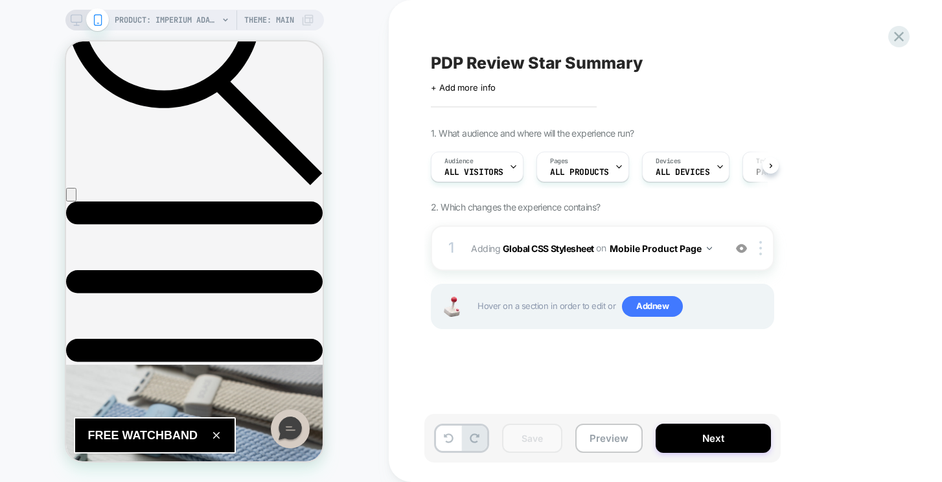
scroll to position [0, 1]
click at [654, 246] on button "Mobile Product Page" at bounding box center [661, 248] width 102 height 19
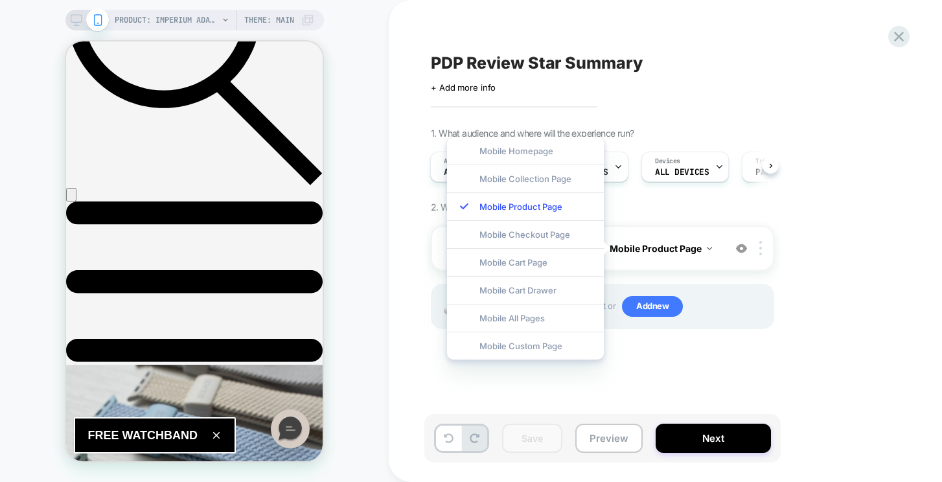
click at [825, 223] on div "1. What audience and where will the experience run? Audience All Visitors Pages…" at bounding box center [667, 245] width 473 height 234
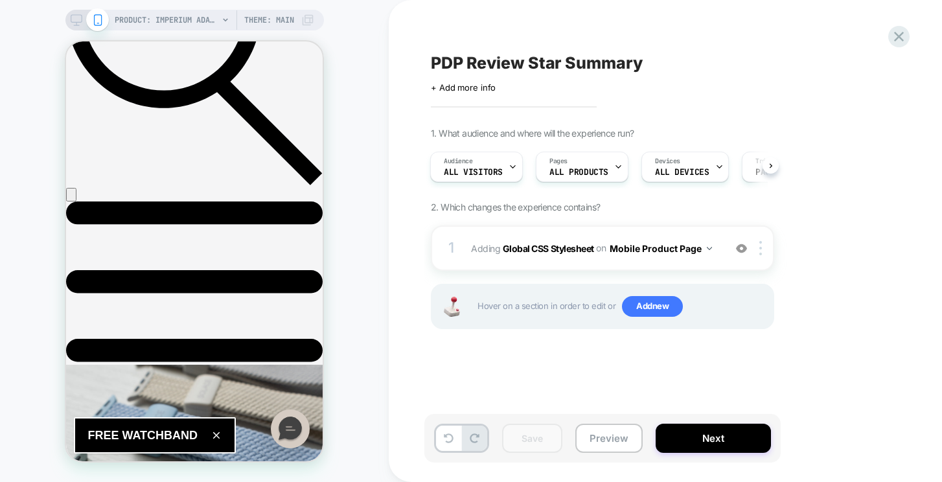
click at [78, 16] on icon at bounding box center [77, 20] width 12 height 12
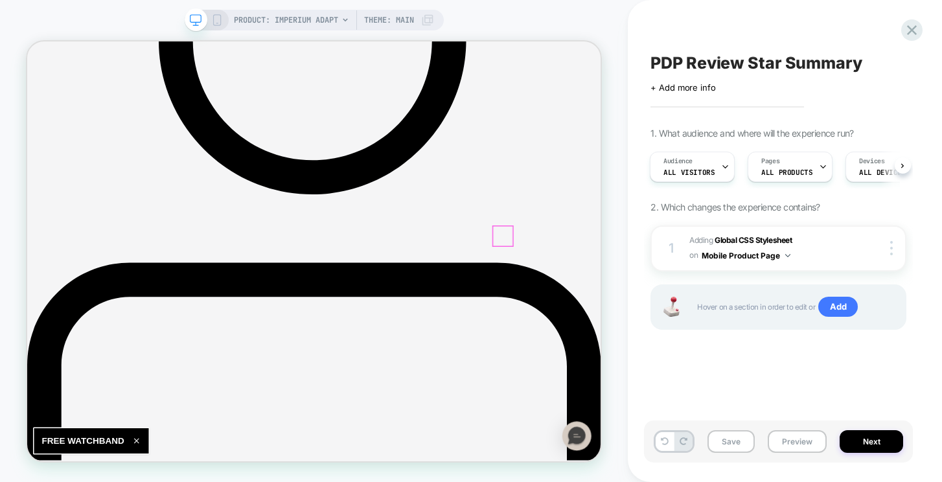
scroll to position [435, 0]
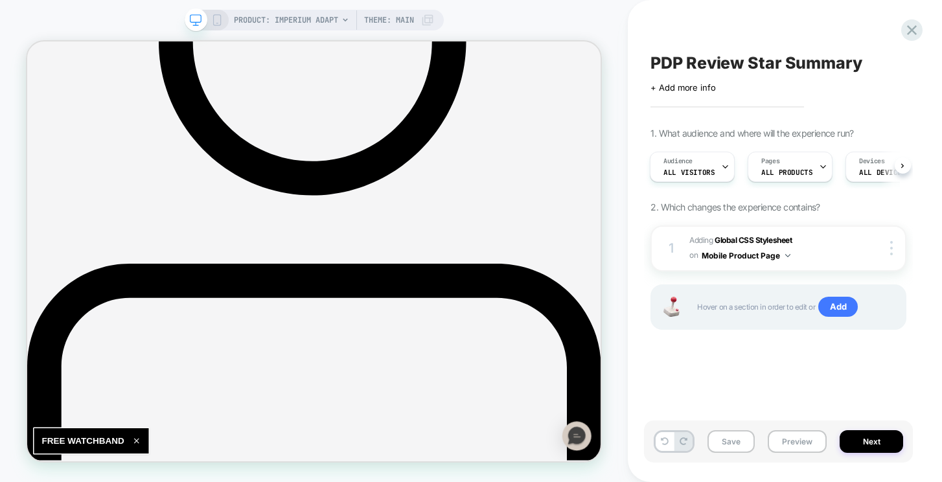
click at [740, 424] on div "Save Preview Next" at bounding box center [778, 441] width 269 height 42
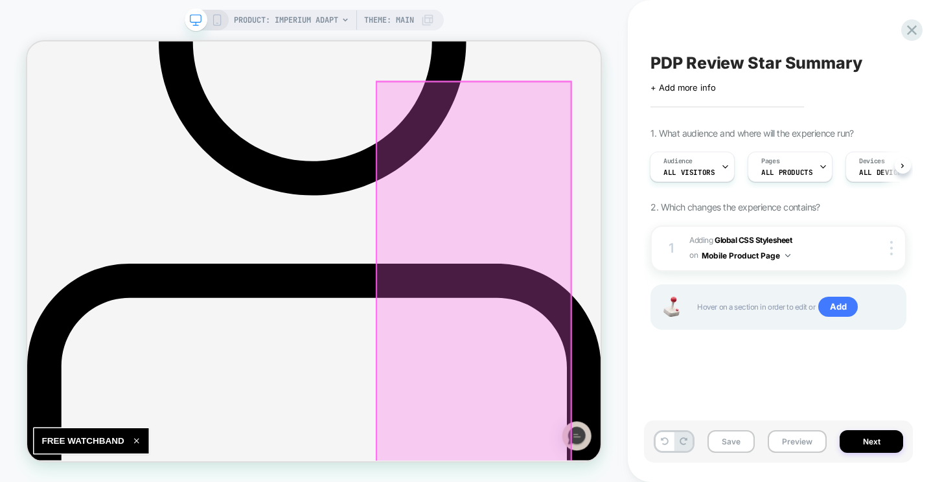
click at [603, 156] on div at bounding box center [622, 455] width 259 height 721
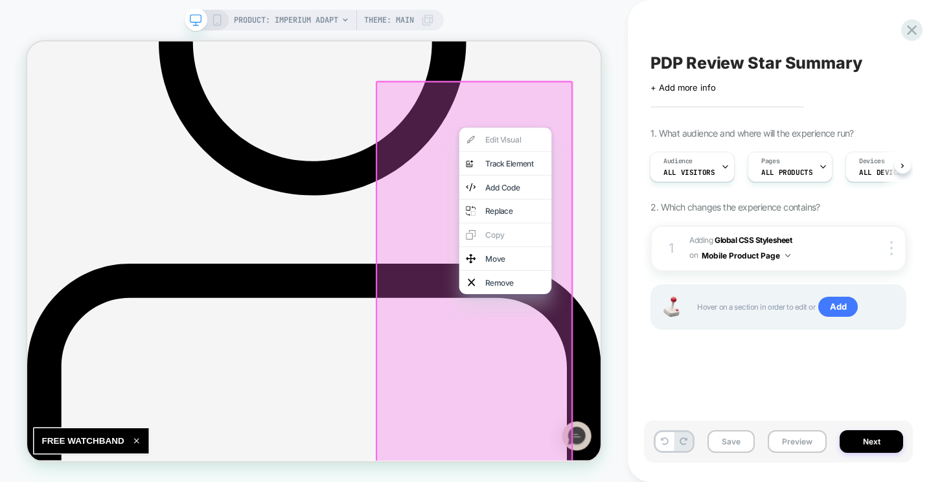
click at [593, 125] on div at bounding box center [623, 456] width 263 height 725
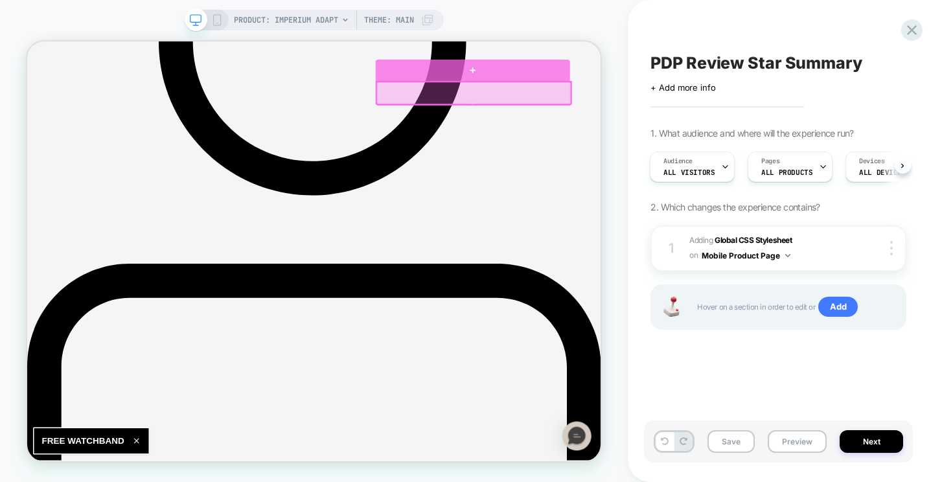
click at [608, 91] on div at bounding box center [621, 79] width 259 height 29
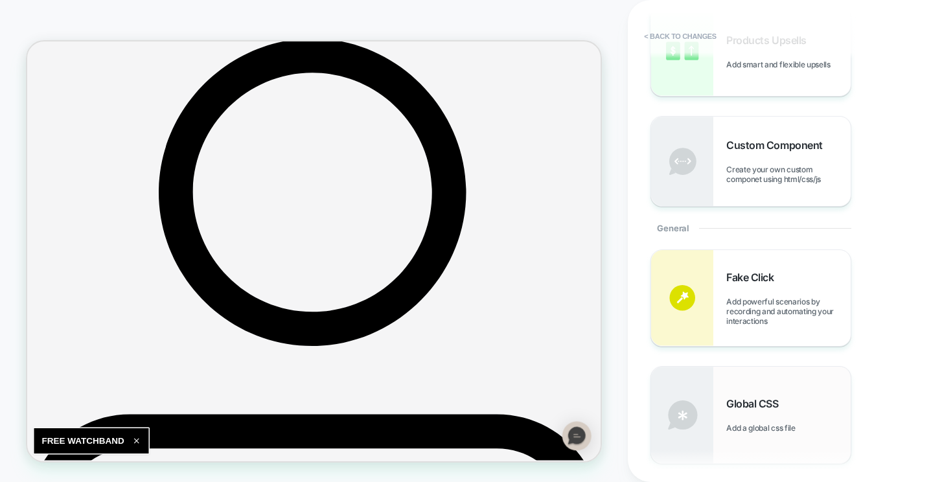
scroll to position [326, 0]
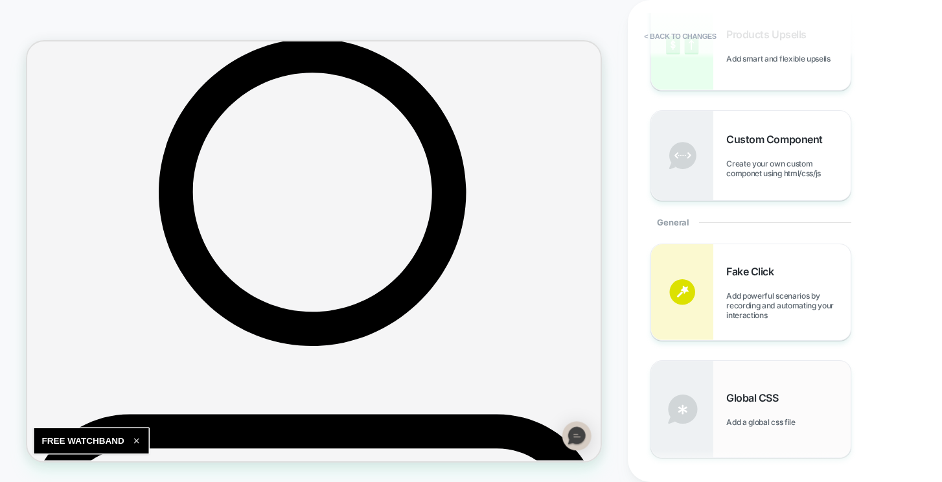
click at [743, 420] on span "Add a global css file" at bounding box center [763, 422] width 75 height 10
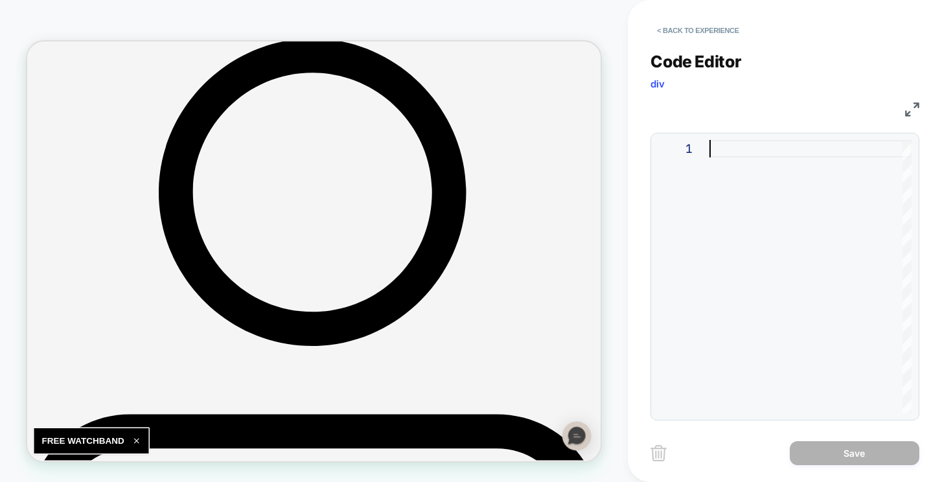
click at [733, 173] on div at bounding box center [810, 276] width 202 height 273
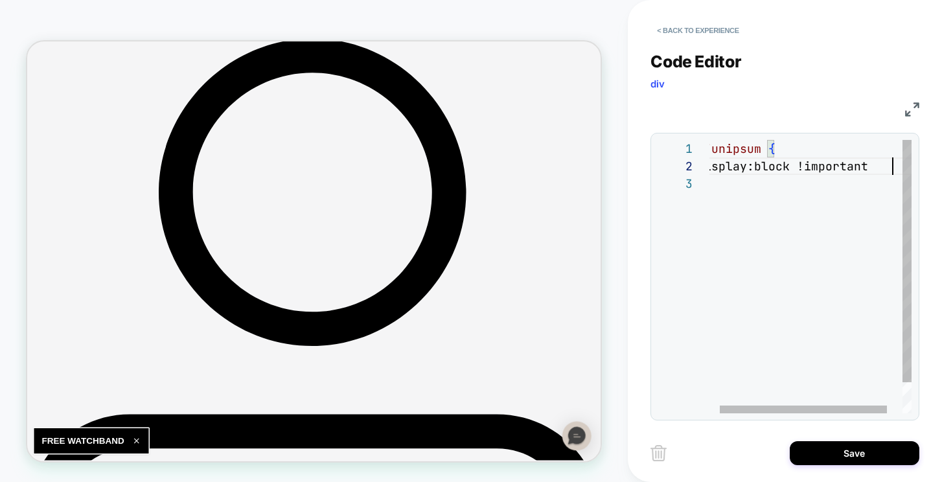
scroll to position [17, 202]
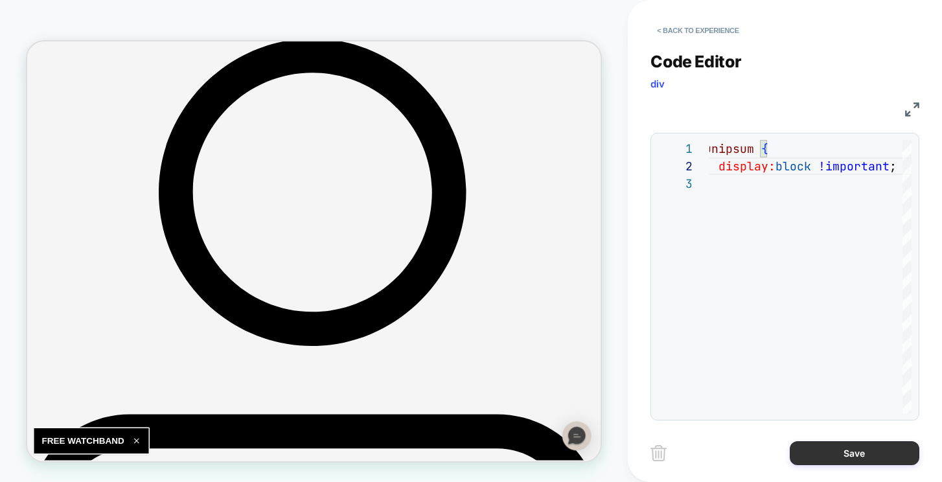
type textarea "**********"
drag, startPoint x: 889, startPoint y: 457, endPoint x: 745, endPoint y: 242, distance: 258.7
click at [889, 457] on button "Save" at bounding box center [855, 453] width 130 height 24
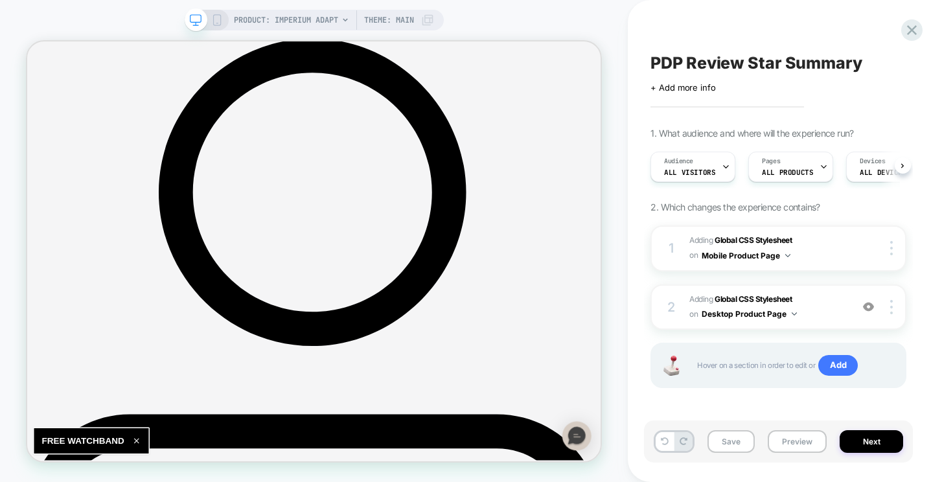
click at [777, 186] on div "Audience All Visitors Pages ALL PRODUCTS Devices ALL DEVICES Trigger Page Load" at bounding box center [772, 166] width 256 height 43
click at [829, 308] on span "Adding Global CSS Stylesheet on Desktop Product Page" at bounding box center [766, 307] width 155 height 30
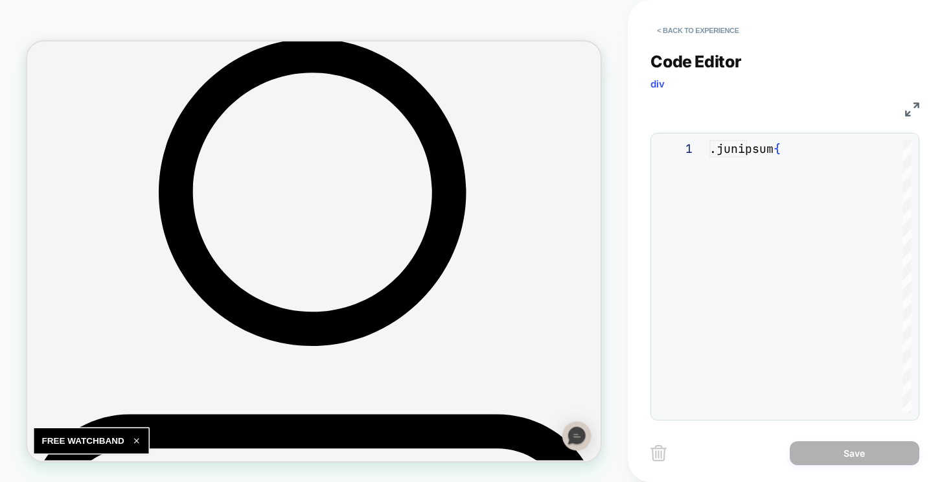
scroll to position [52, 0]
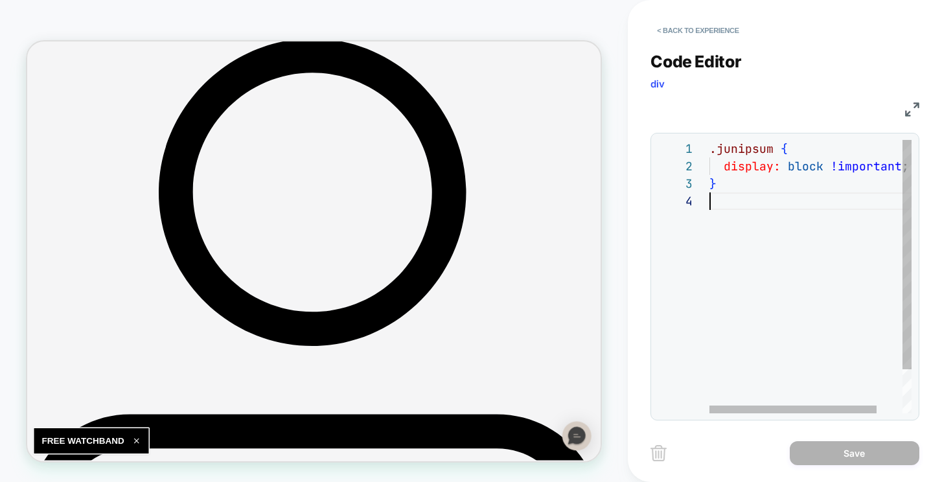
click at [813, 207] on div ".junipsum { display: block !important ; }" at bounding box center [825, 303] width 233 height 326
click at [672, 33] on button "< Back to experience" at bounding box center [697, 30] width 95 height 21
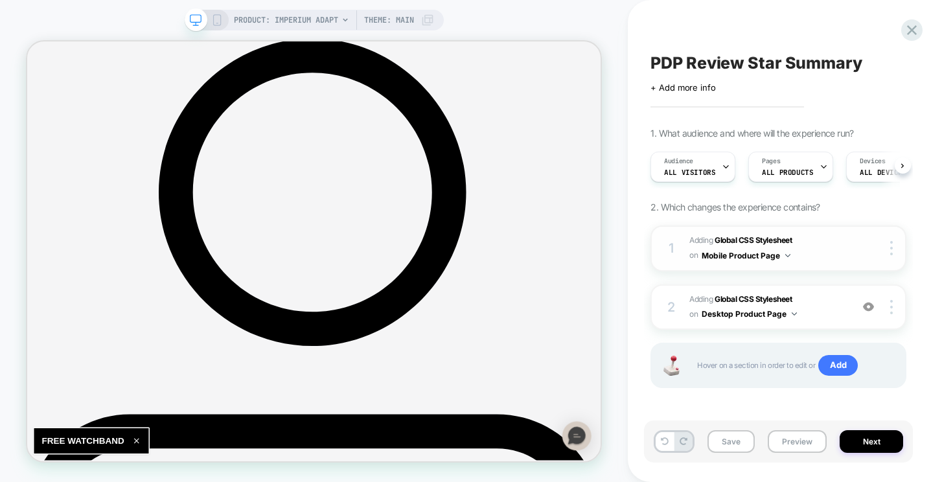
scroll to position [0, 1]
click at [724, 448] on button "Save" at bounding box center [730, 441] width 47 height 23
click at [867, 439] on button "Next" at bounding box center [871, 441] width 63 height 23
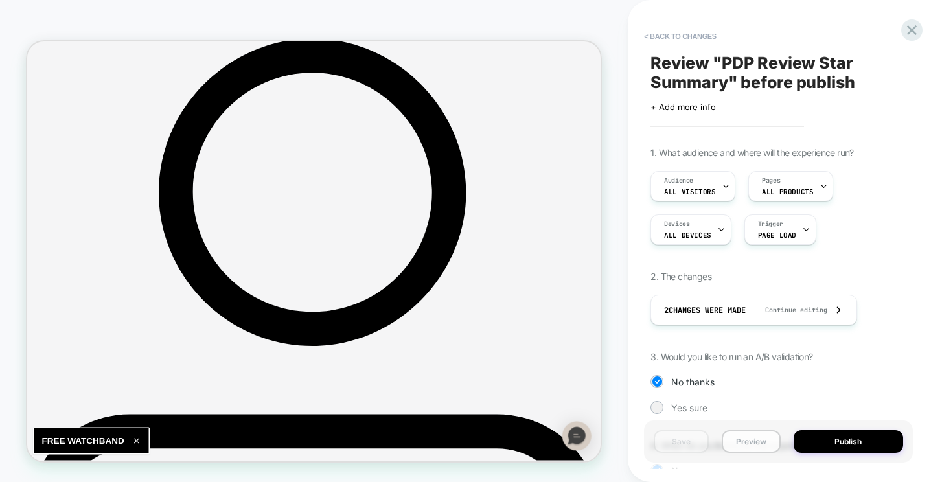
click at [748, 444] on button "Preview" at bounding box center [751, 441] width 59 height 23
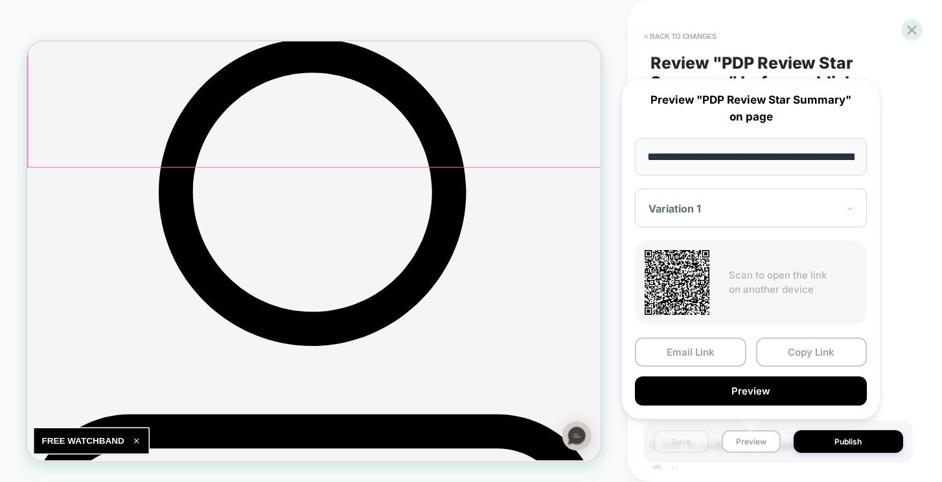
scroll to position [0, 158]
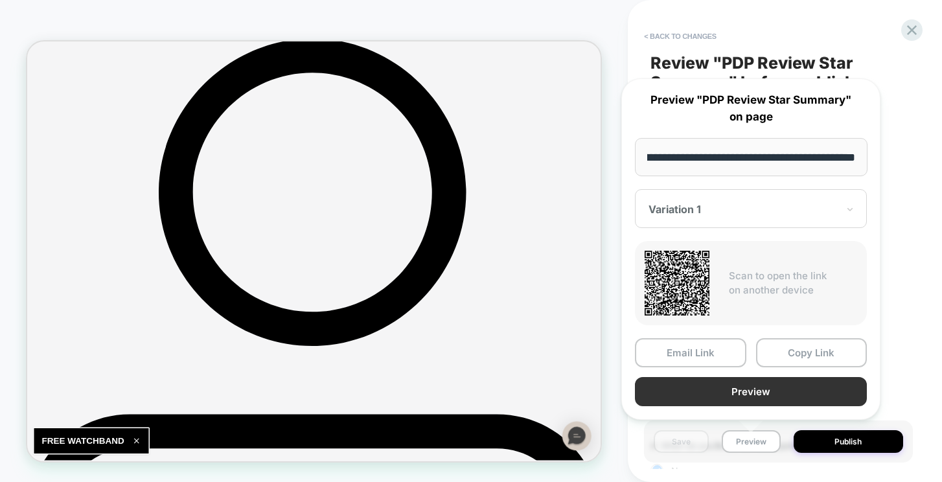
click at [732, 402] on button "Preview" at bounding box center [751, 391] width 232 height 29
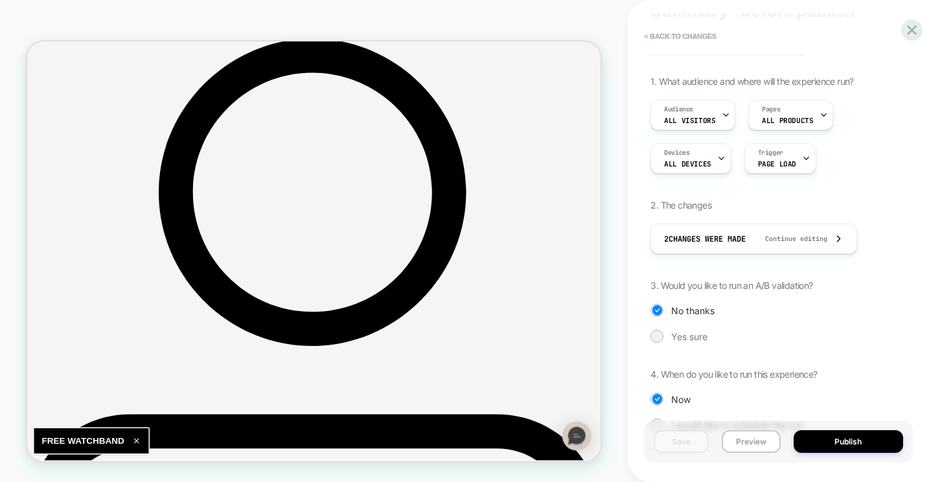
scroll to position [87, 0]
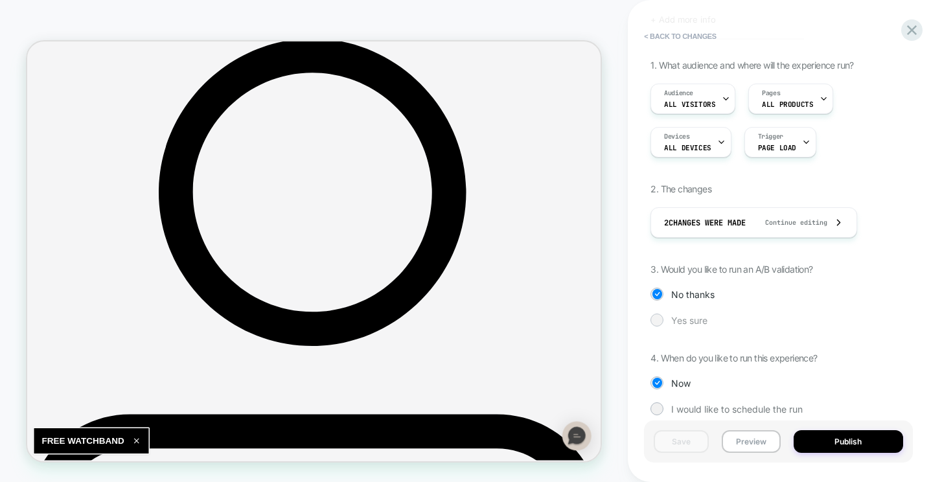
click at [678, 315] on span "Yes sure" at bounding box center [689, 320] width 36 height 11
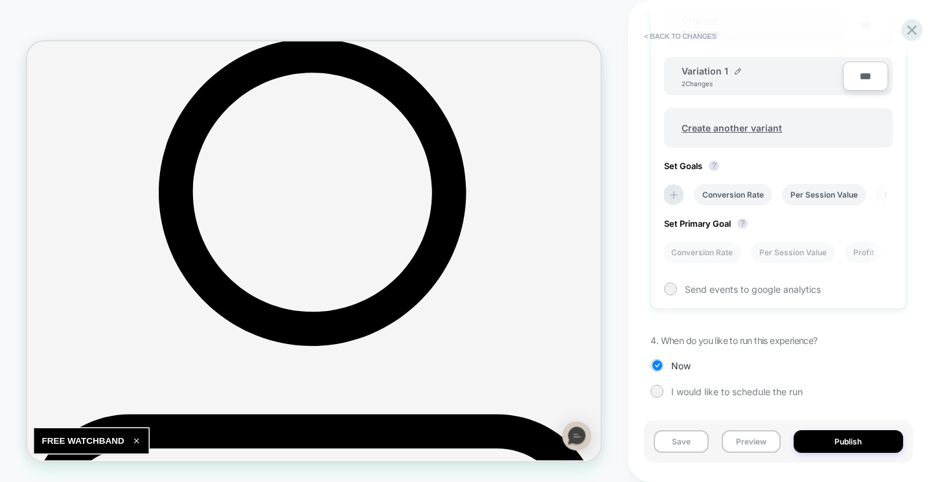
scroll to position [330, 0]
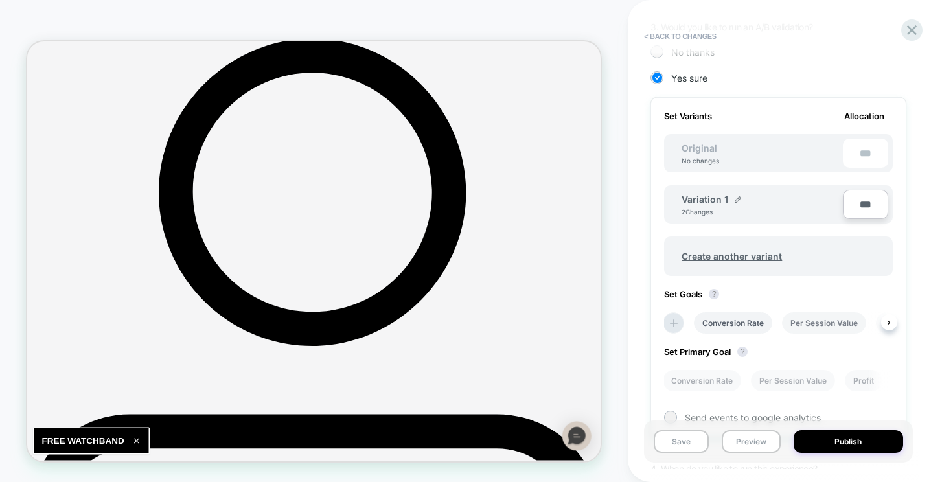
click at [819, 320] on li "Per Session Value" at bounding box center [824, 322] width 84 height 21
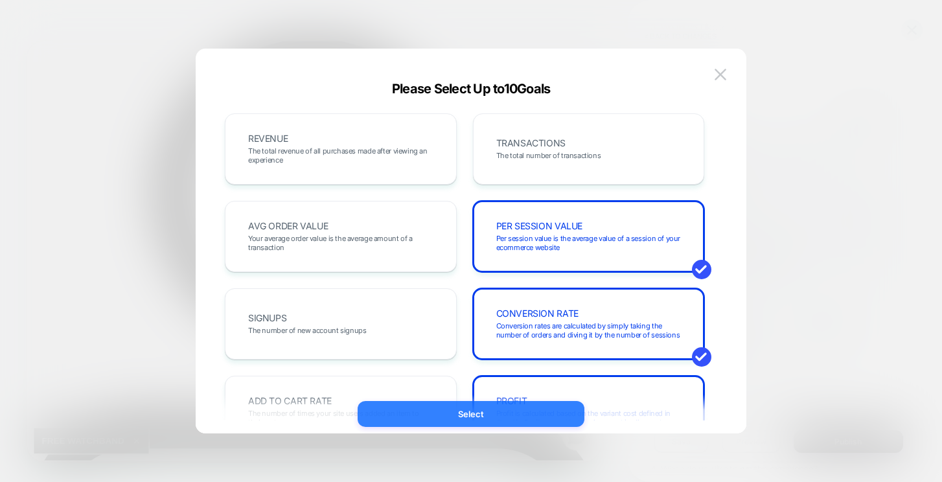
click at [485, 413] on button "Select" at bounding box center [471, 414] width 227 height 26
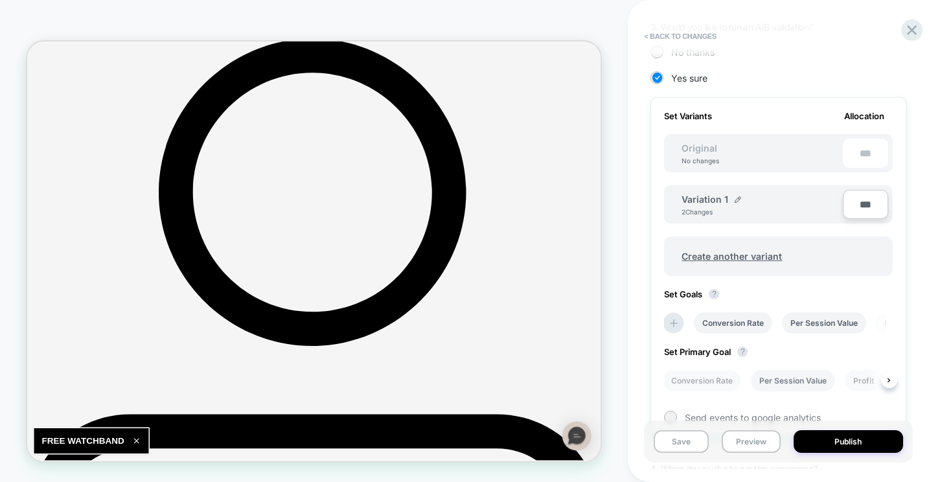
scroll to position [348, 0]
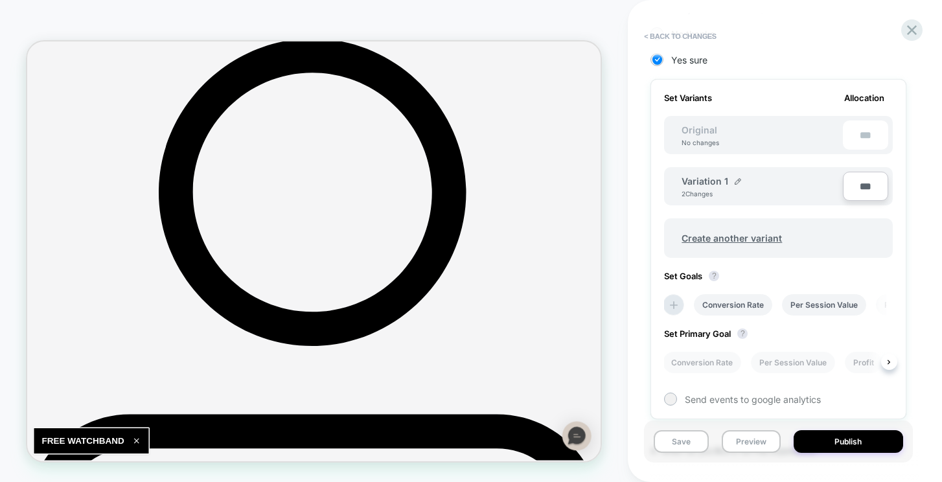
drag, startPoint x: 794, startPoint y: 361, endPoint x: 704, endPoint y: 345, distance: 91.5
click at [704, 344] on div "Set Primary Goal ? Conversion Rate Per Session Value Profit" at bounding box center [778, 344] width 229 height 58
click at [814, 366] on li "Per Session Value" at bounding box center [793, 362] width 84 height 21
click at [783, 356] on li "Per Session Value" at bounding box center [793, 362] width 84 height 21
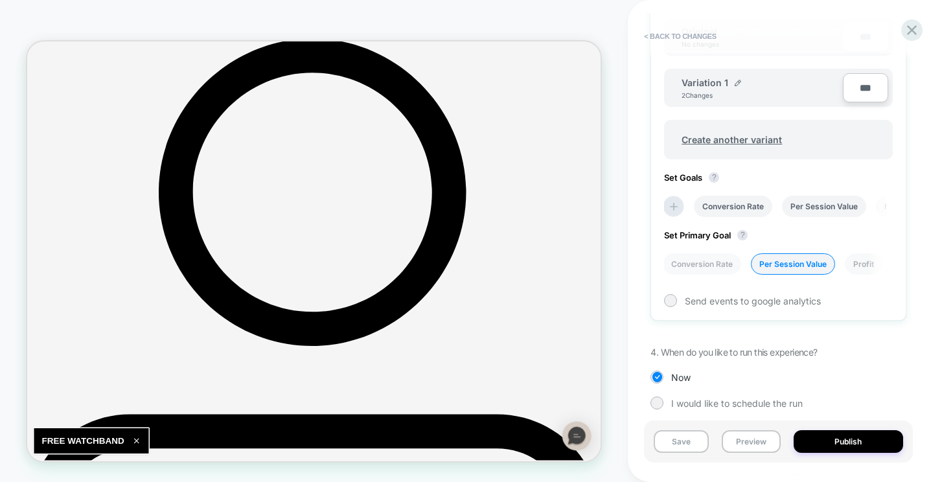
scroll to position [458, 0]
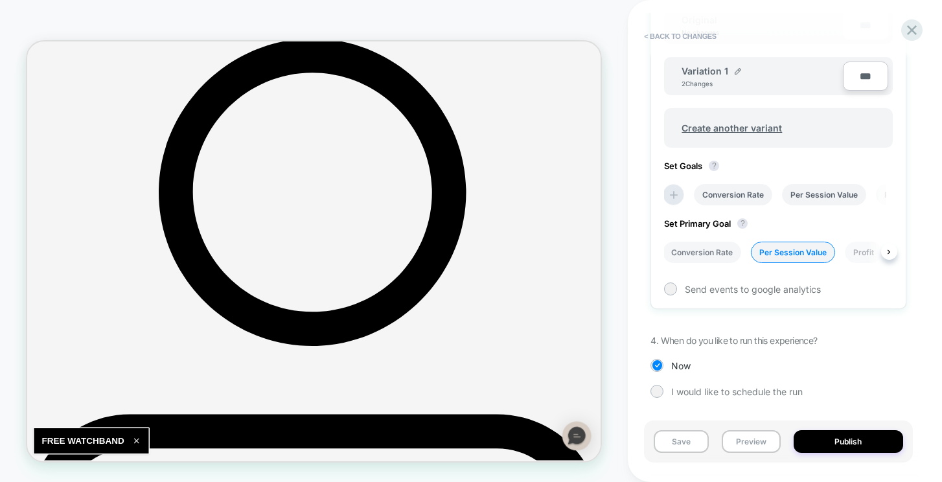
click at [703, 260] on li "Conversion Rate" at bounding box center [702, 252] width 78 height 21
click at [803, 247] on li "Per Session Value" at bounding box center [793, 252] width 84 height 21
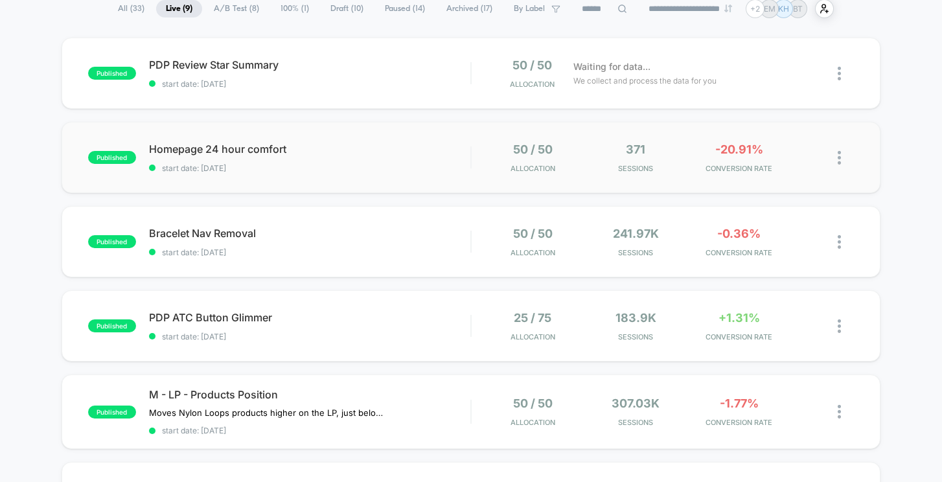
scroll to position [2, 0]
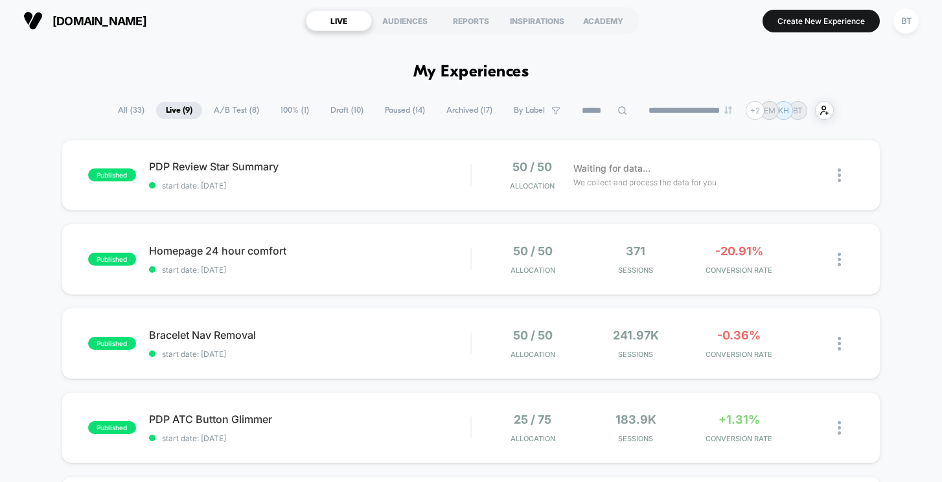
click at [897, 105] on div "**********" at bounding box center [471, 110] width 942 height 19
